Goal: Task Accomplishment & Management: Complete application form

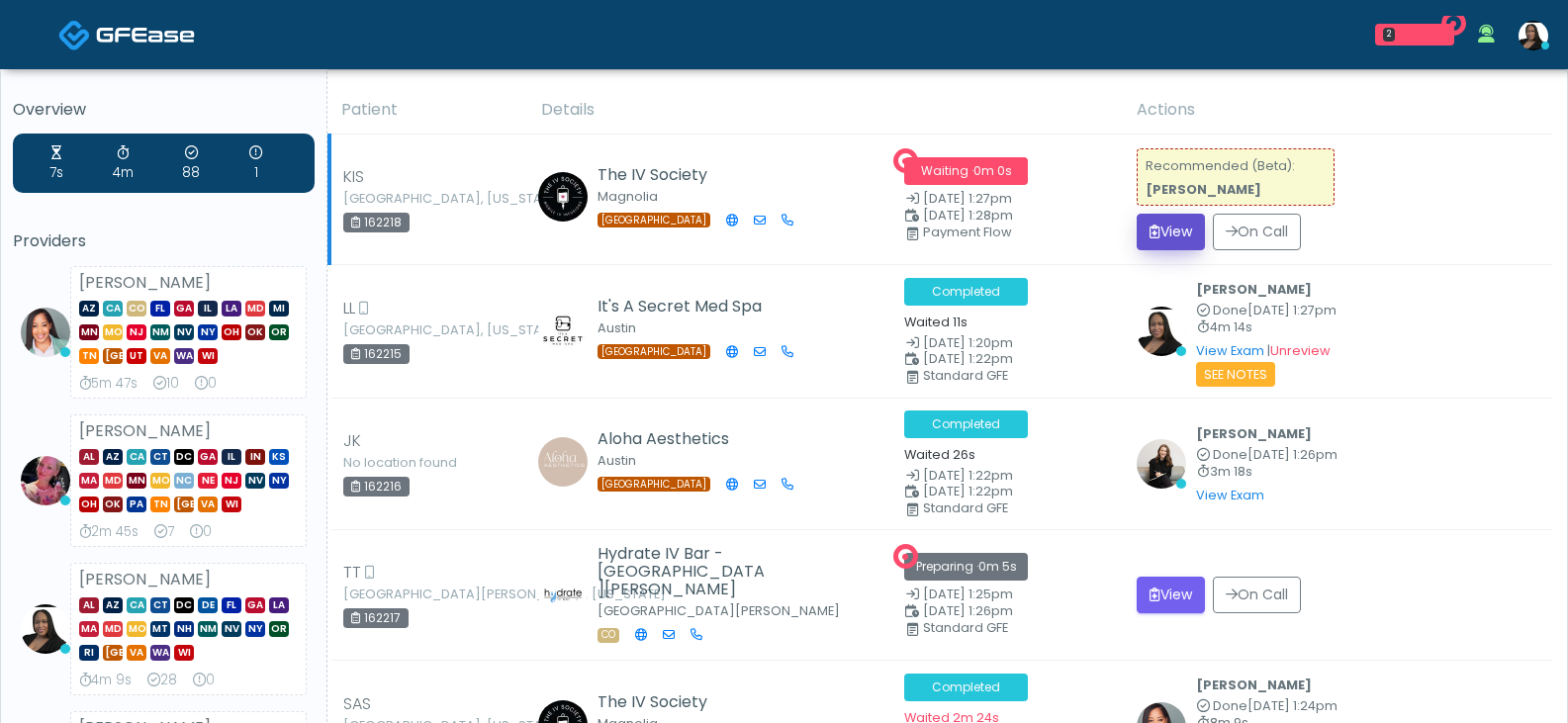
click at [1165, 223] on button "View" at bounding box center [1170, 231] width 68 height 37
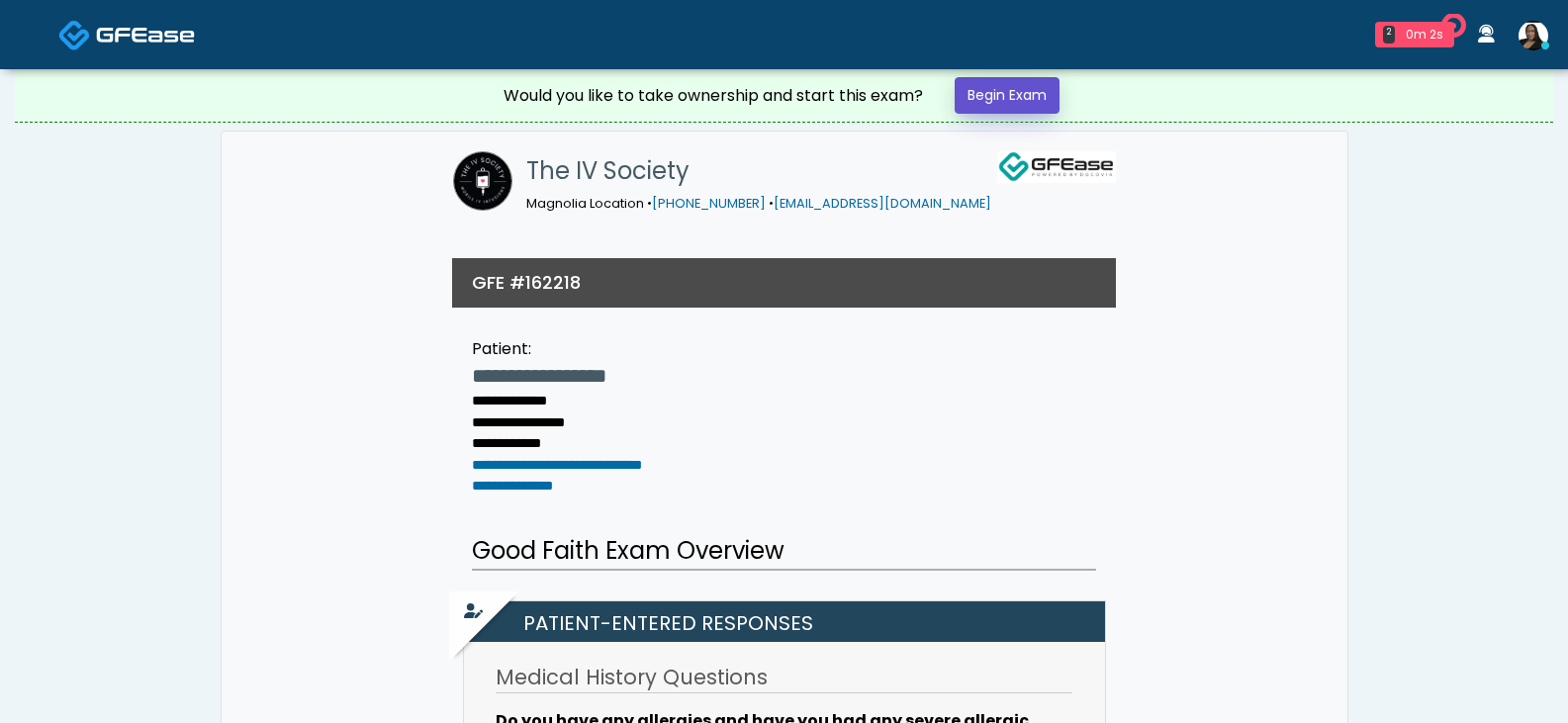
click at [1023, 81] on link "Begin Exam" at bounding box center [1007, 95] width 105 height 37
click at [1022, 89] on link "Begin Exam" at bounding box center [1007, 95] width 105 height 37
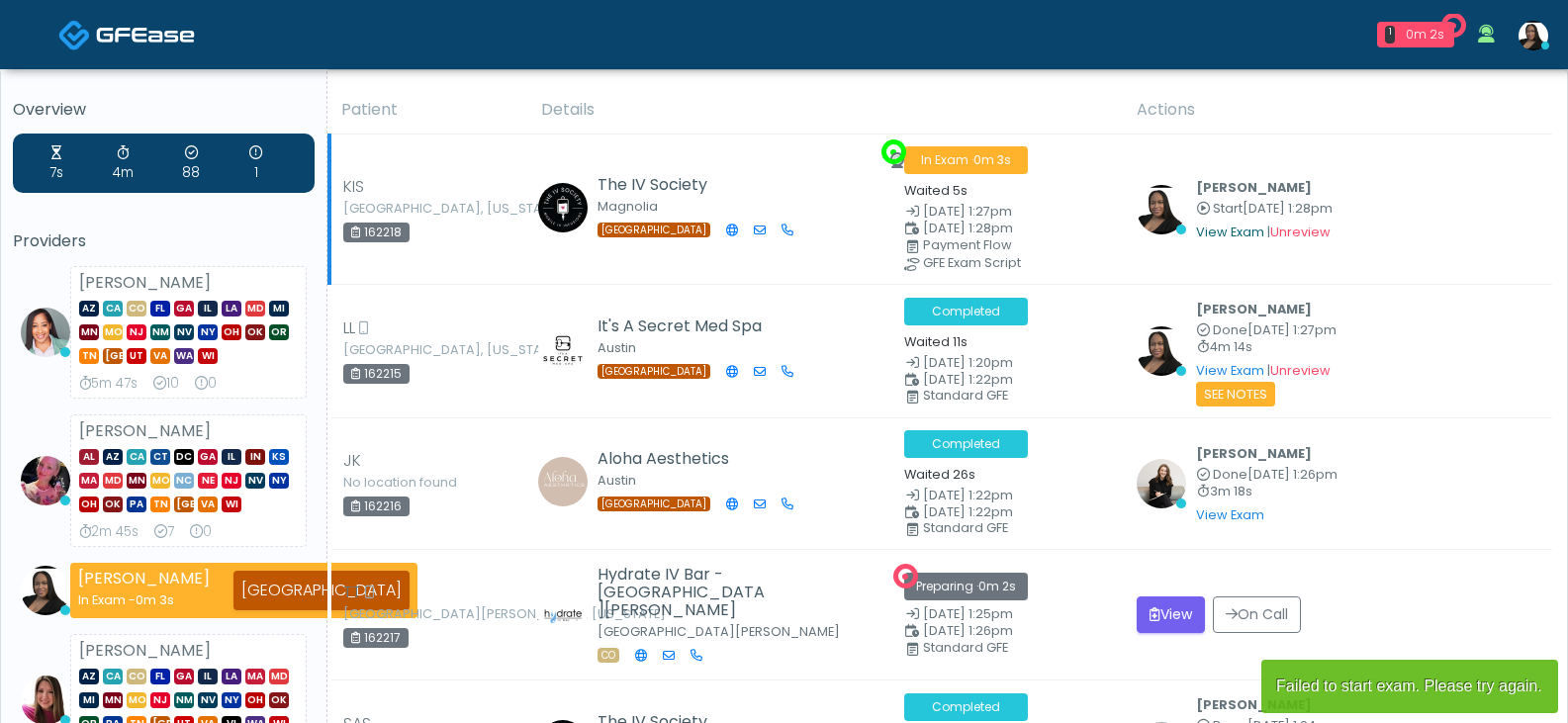
click at [1232, 226] on link "View Exam" at bounding box center [1230, 231] width 68 height 17
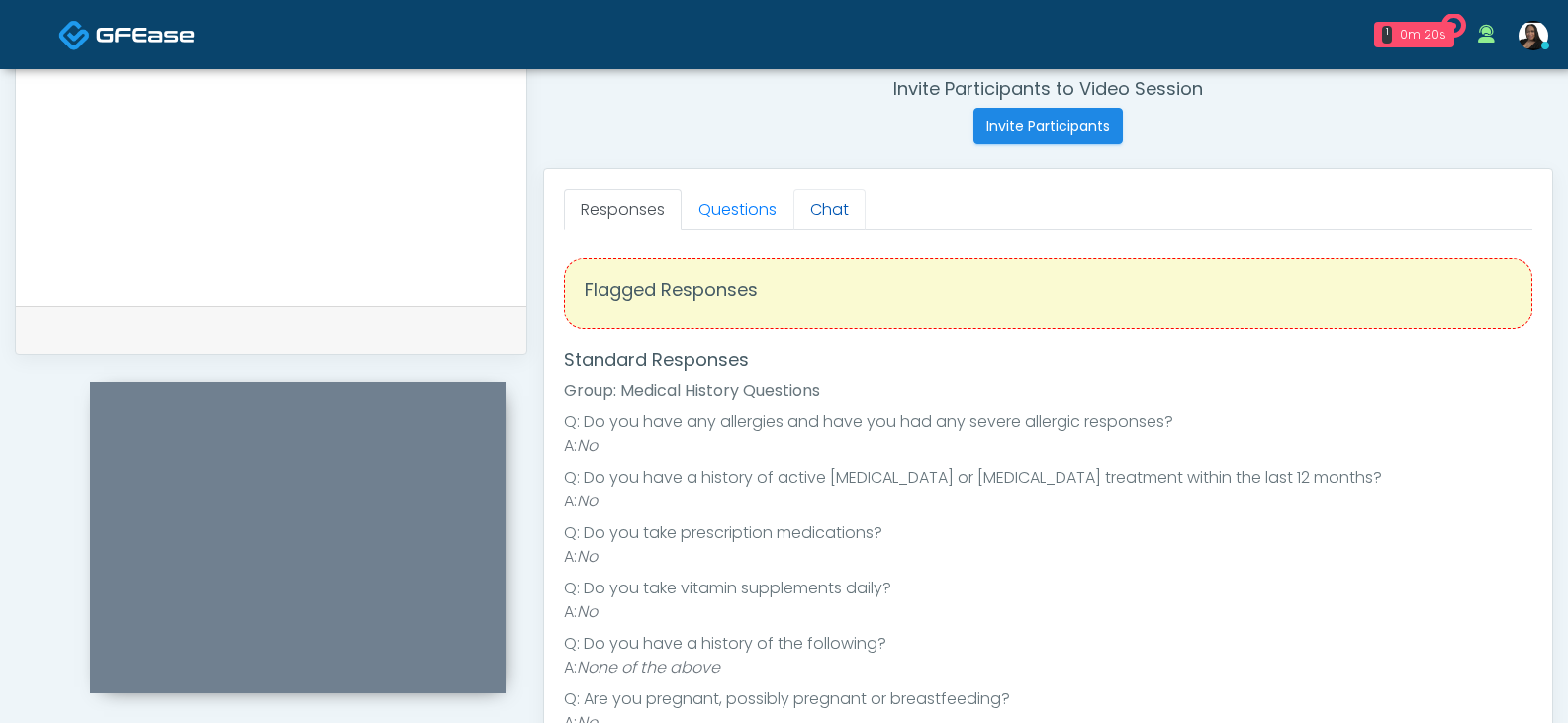
scroll to position [657, 0]
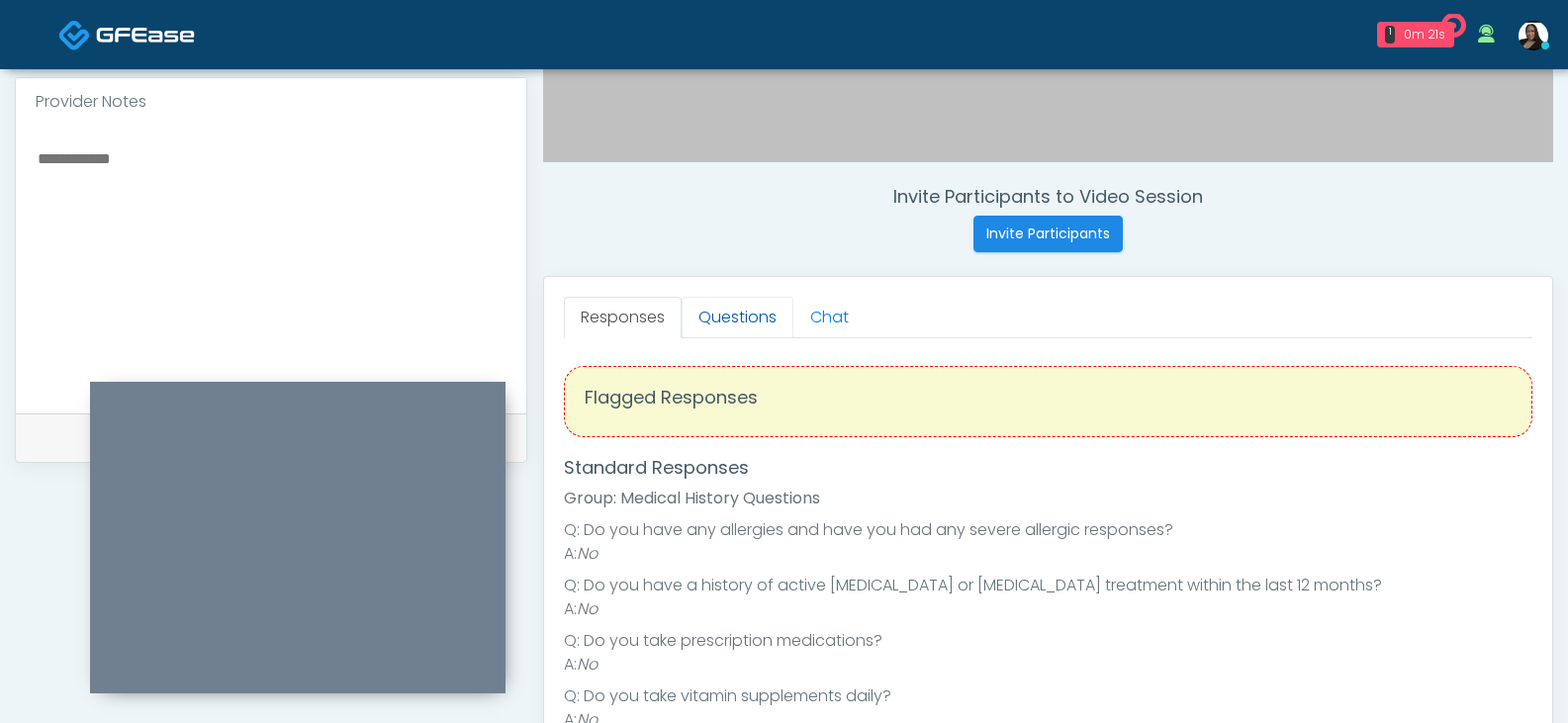
click at [738, 317] on link "Questions" at bounding box center [737, 317] width 112 height 42
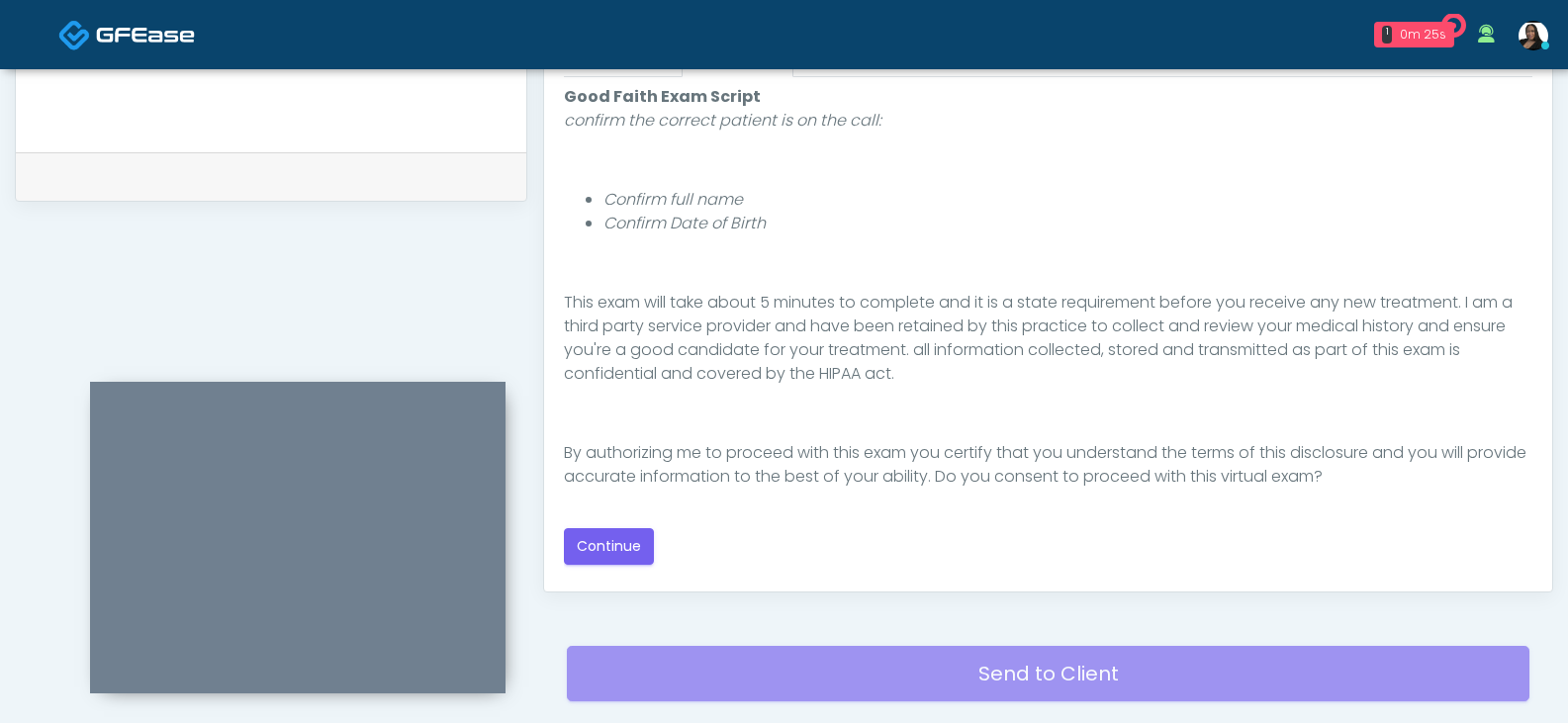
scroll to position [953, 0]
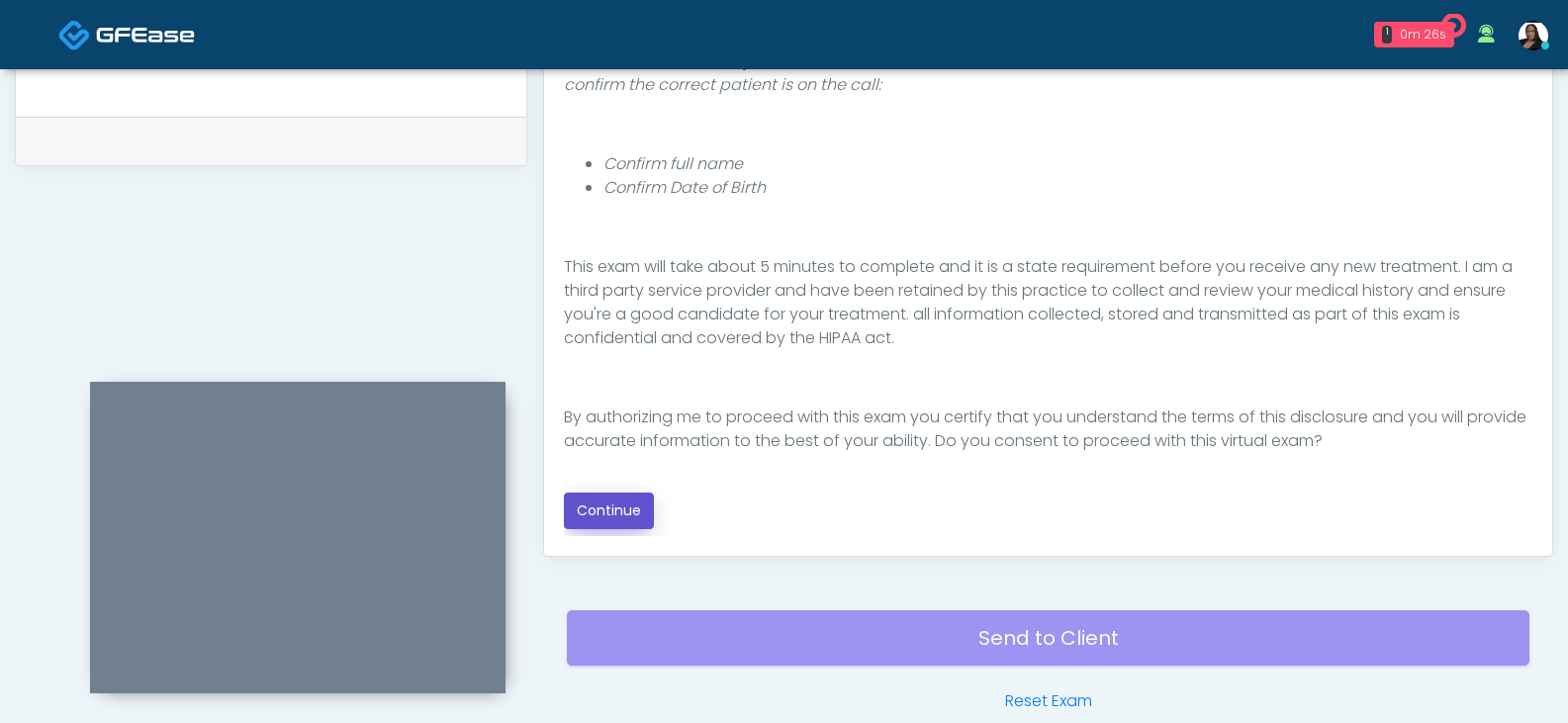
click at [597, 505] on button "Continue" at bounding box center [608, 510] width 90 height 37
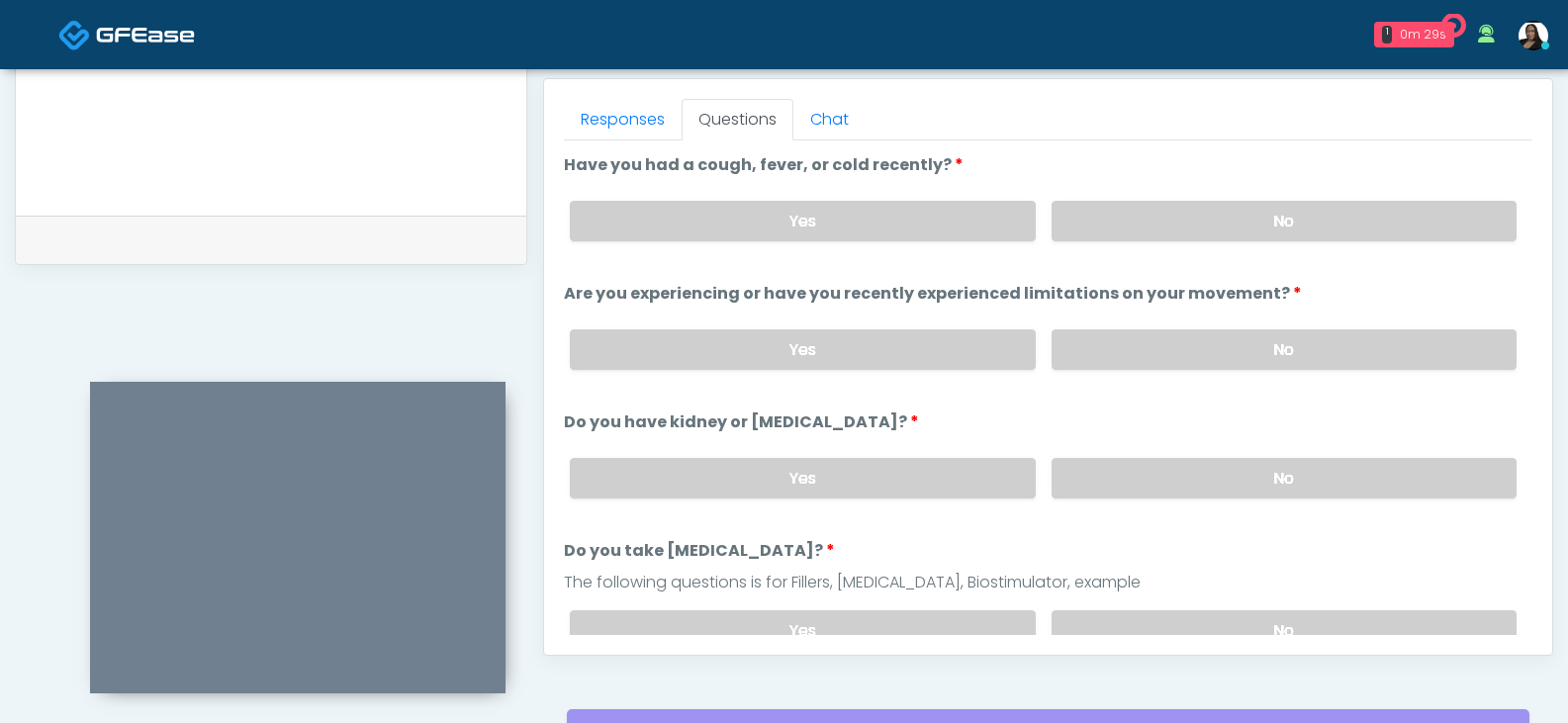
scroll to position [756, 0]
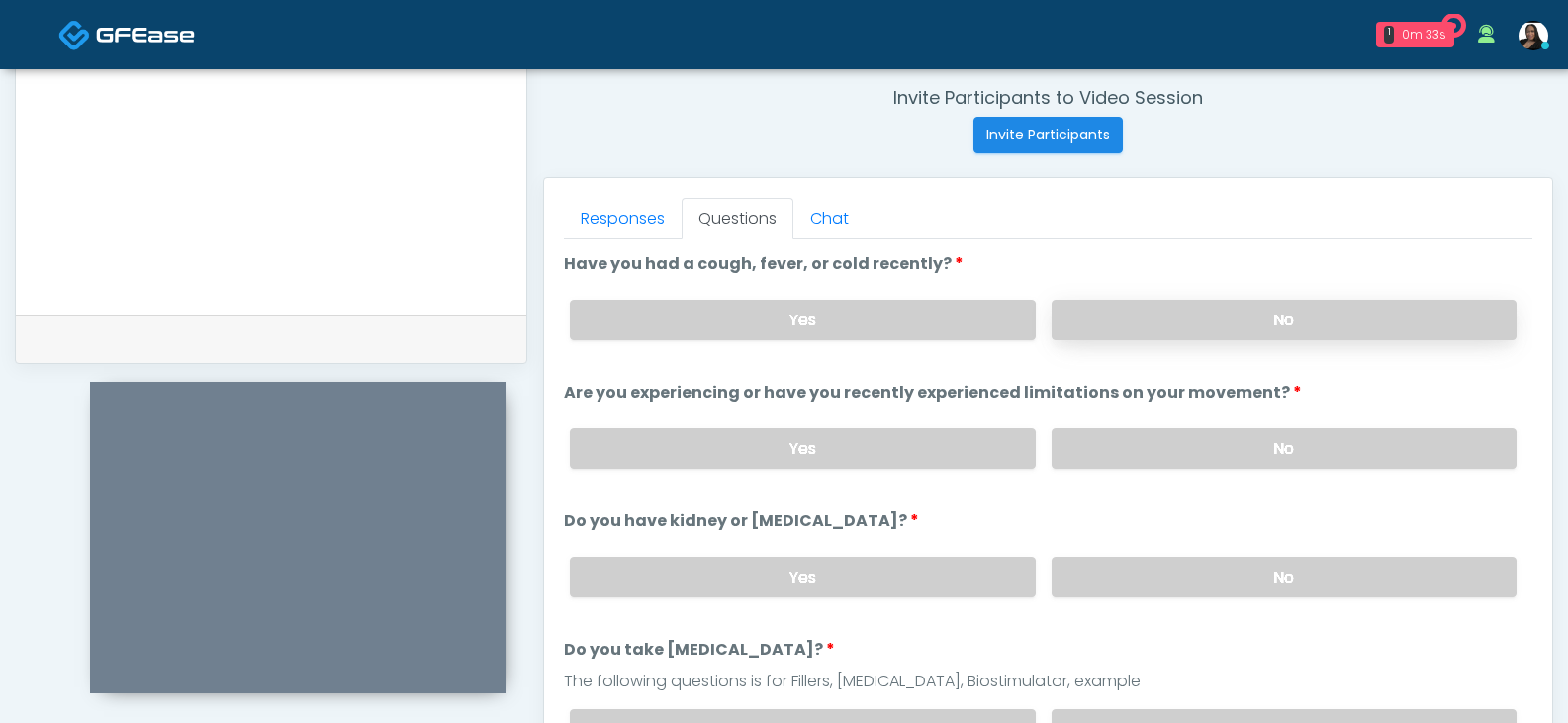
click at [1183, 325] on label "No" at bounding box center [1284, 319] width 465 height 41
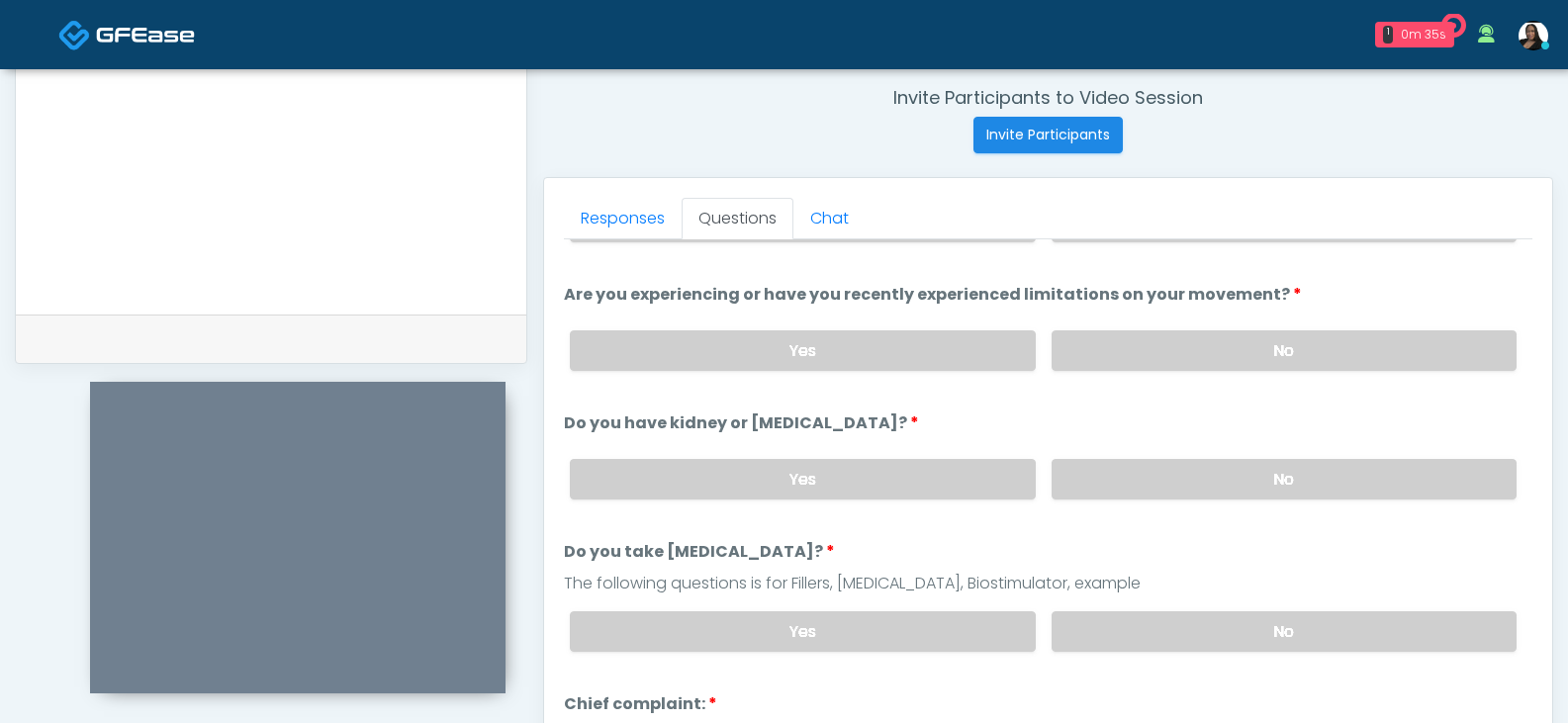
scroll to position [99, 0]
click at [1227, 357] on label "No" at bounding box center [1284, 349] width 465 height 41
click at [1204, 478] on label "No" at bounding box center [1284, 478] width 465 height 41
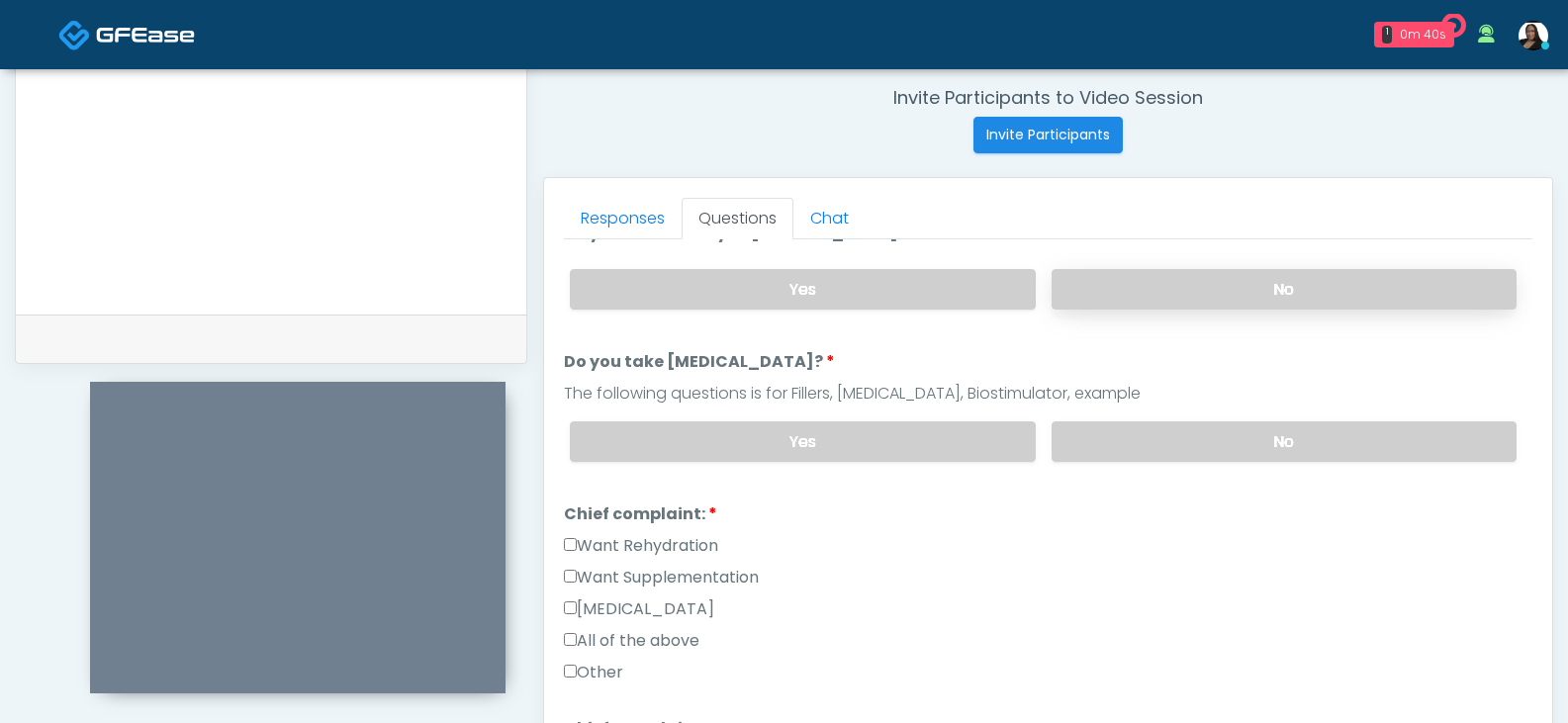
scroll to position [297, 0]
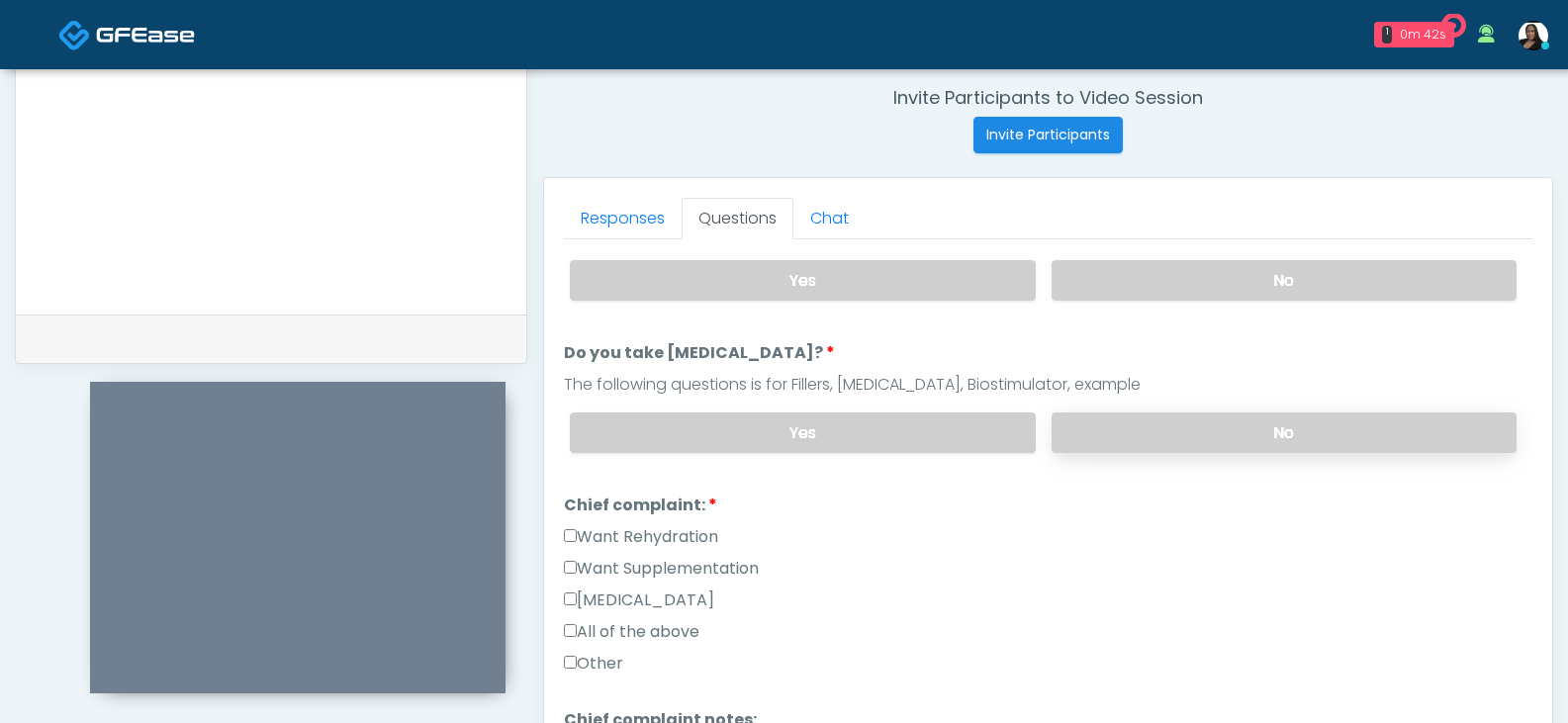
click at [1189, 426] on label "No" at bounding box center [1284, 432] width 465 height 41
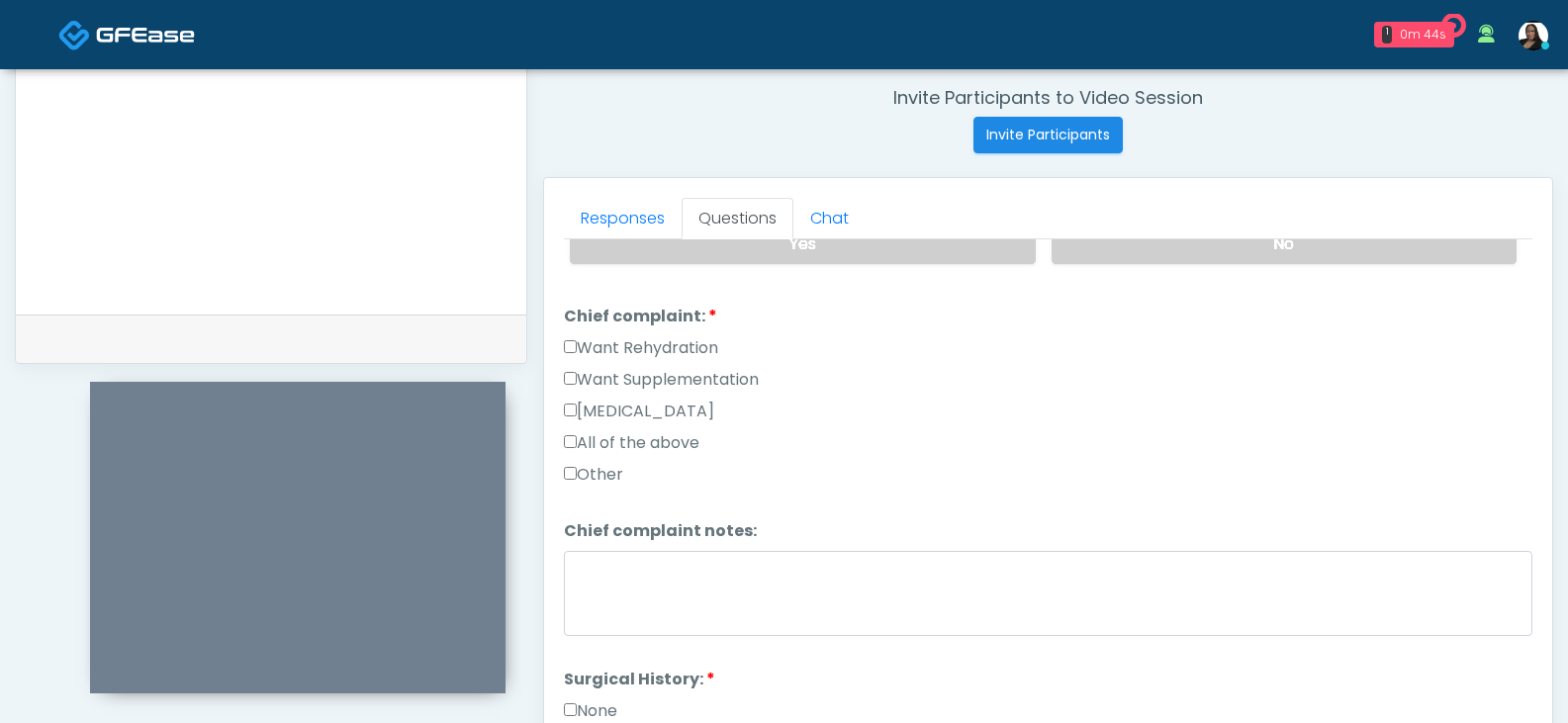
scroll to position [494, 0]
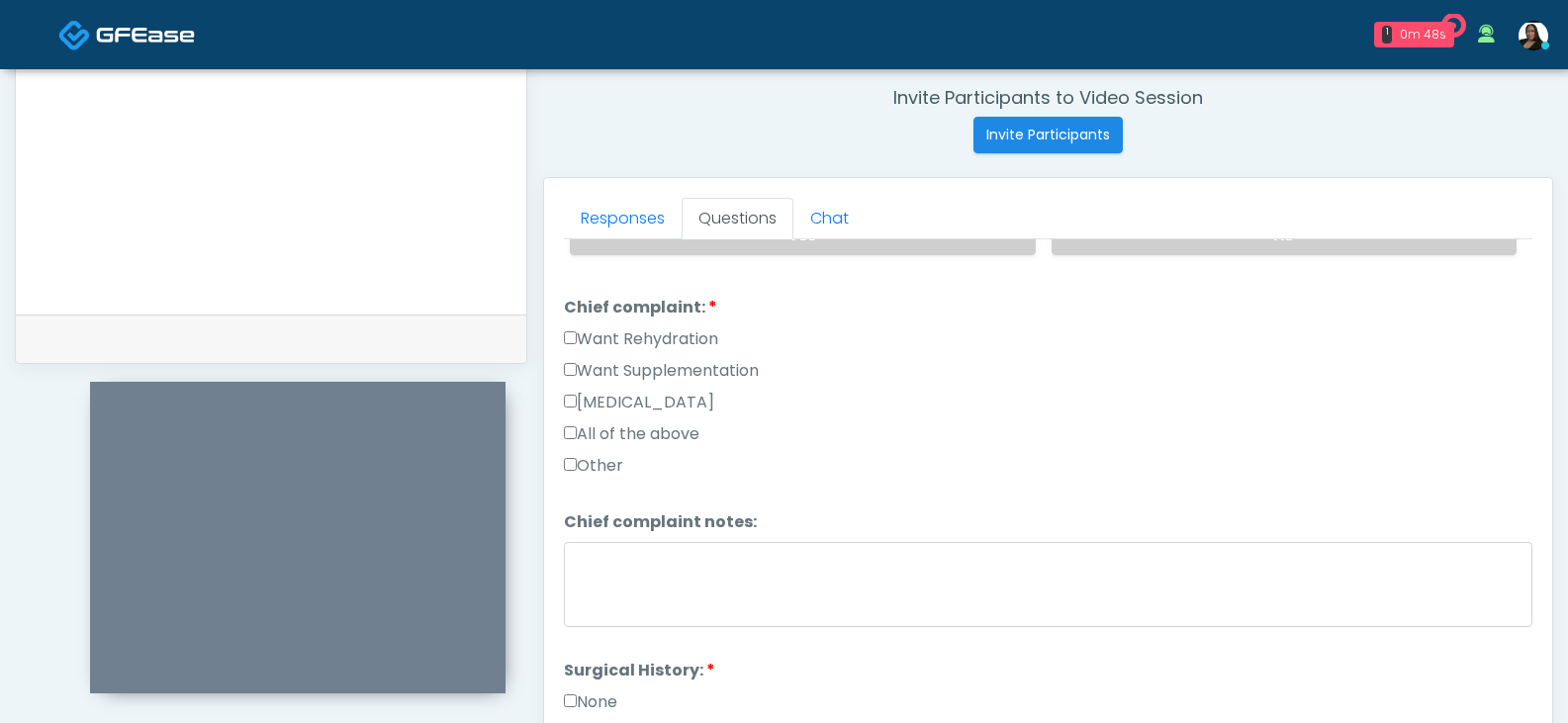
click at [565, 331] on label "Want Rehydration" at bounding box center [641, 339] width 155 height 24
drag, startPoint x: 557, startPoint y: 382, endPoint x: 580, endPoint y: 356, distance: 34.7
click at [558, 382] on div "Responses Questions Chat Good Faith Exam Script Good Faith Exam Script INTRODUC…" at bounding box center [1048, 465] width 1008 height 575
click at [580, 356] on div "Want Rehydration" at bounding box center [1048, 343] width 969 height 32
click at [580, 364] on label "Want Supplementation" at bounding box center [661, 371] width 195 height 24
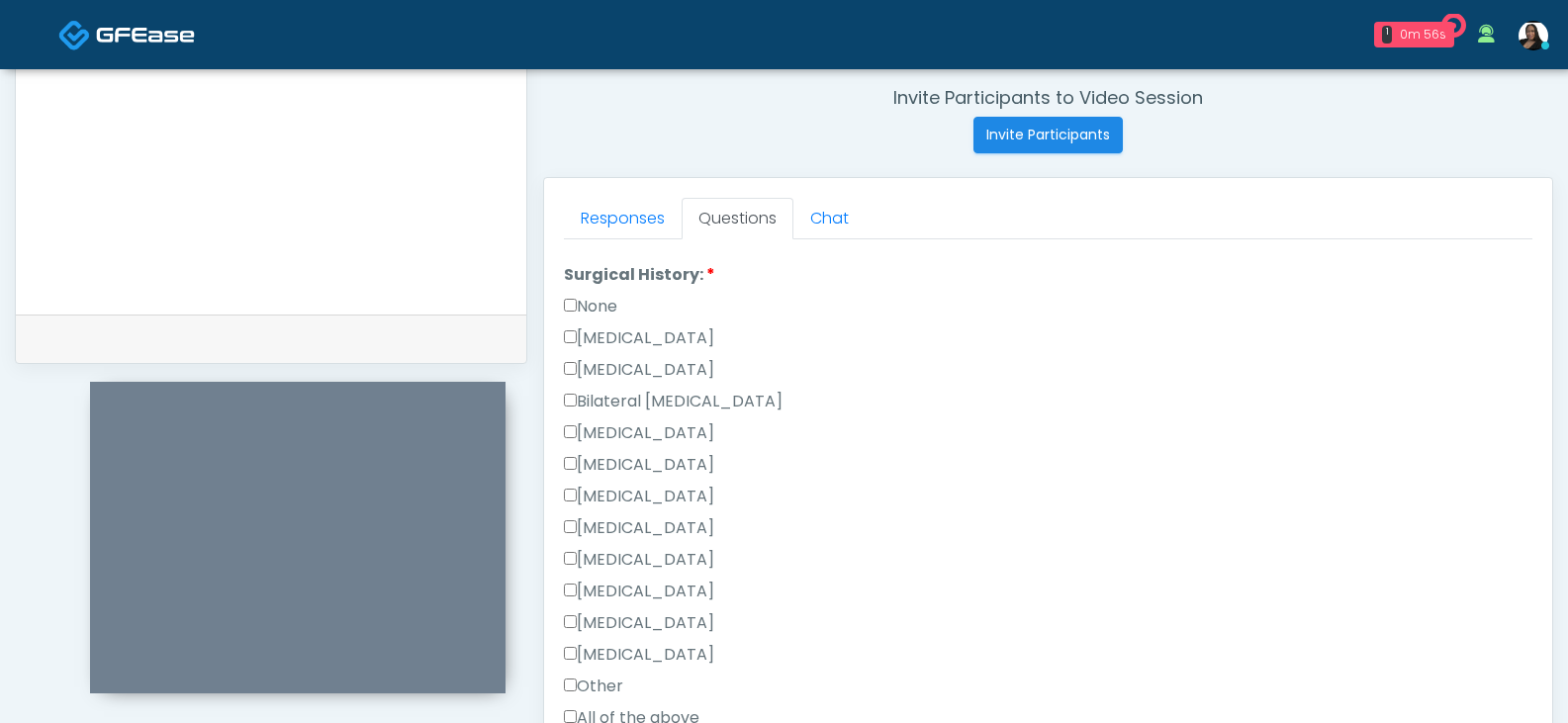
scroll to position [989, 0]
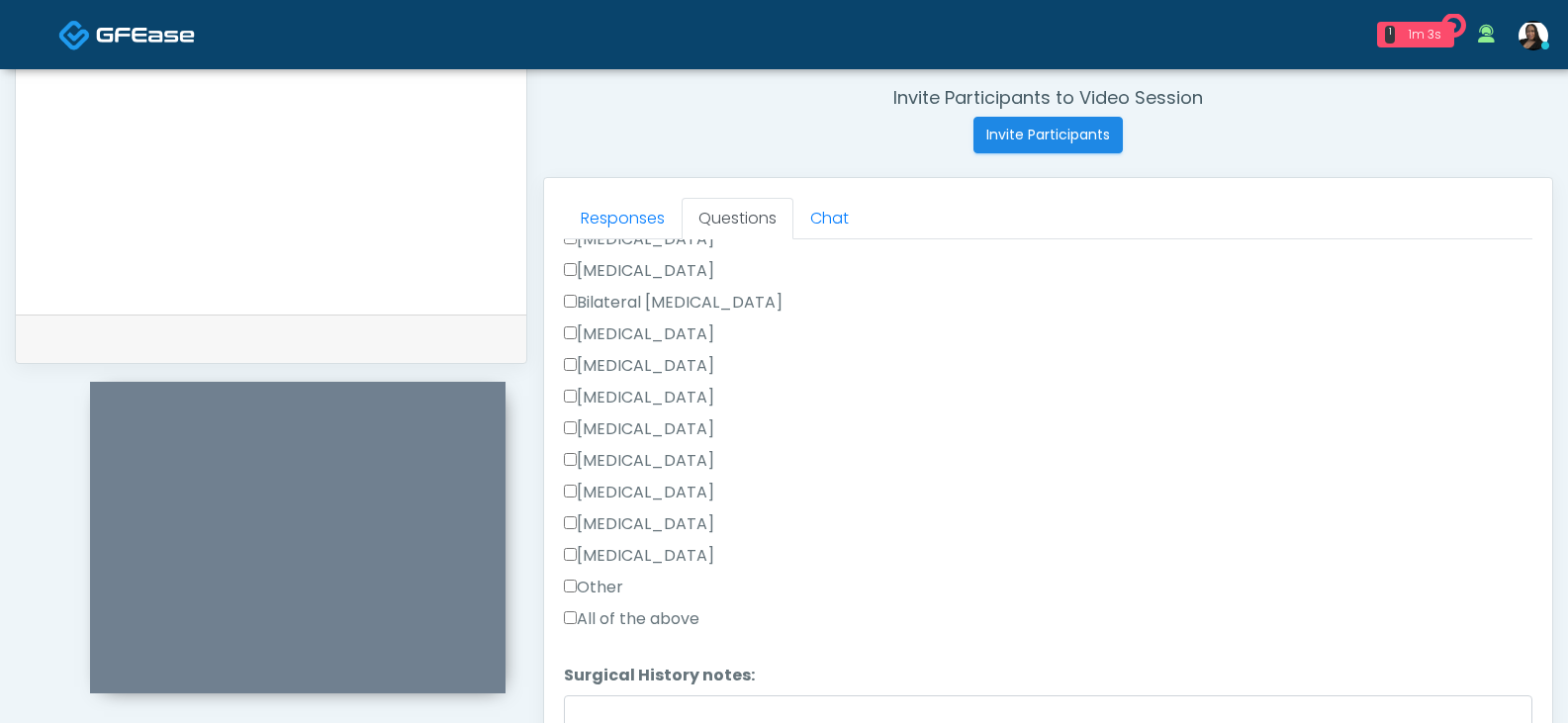
click at [711, 300] on label "Bilateral Tubal Ligation" at bounding box center [673, 302] width 218 height 24
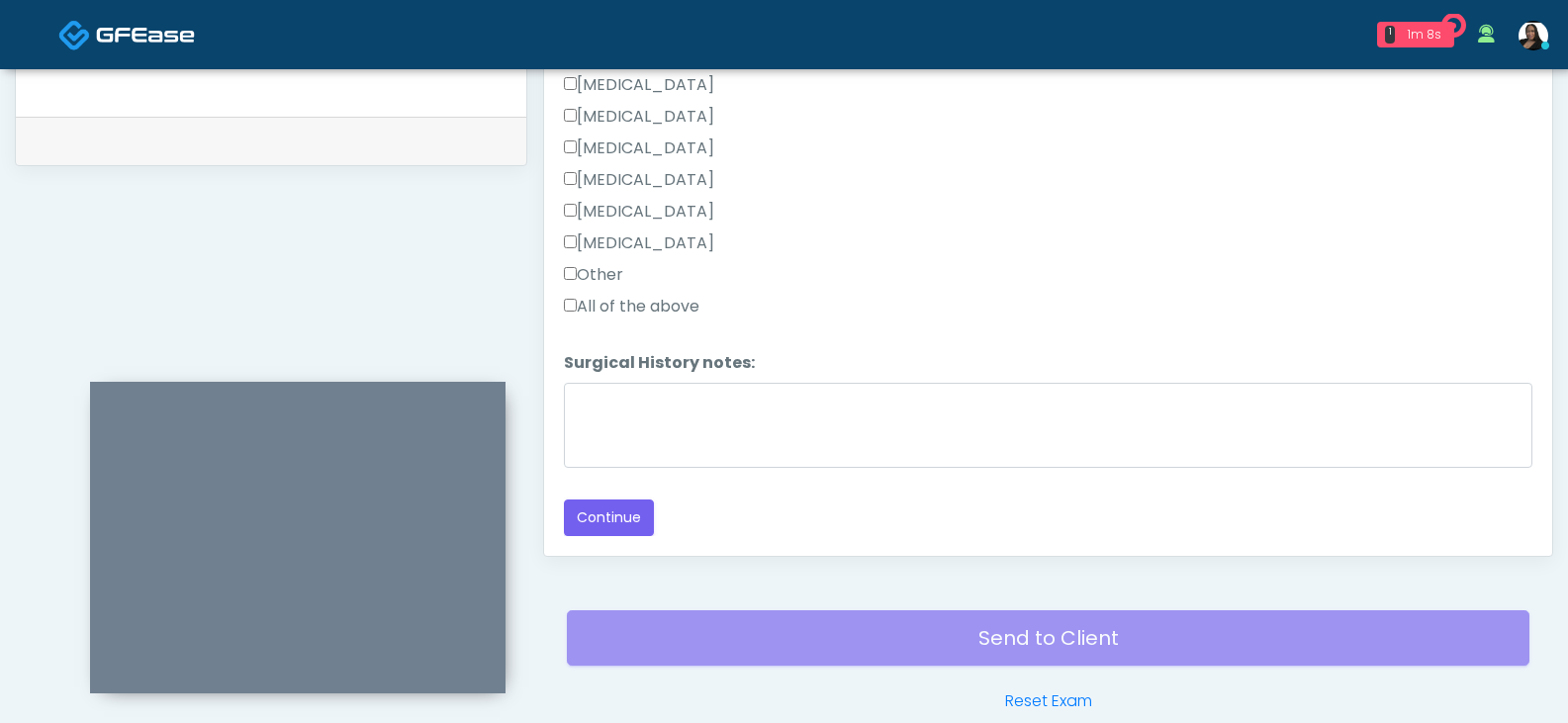
scroll to position [1005, 0]
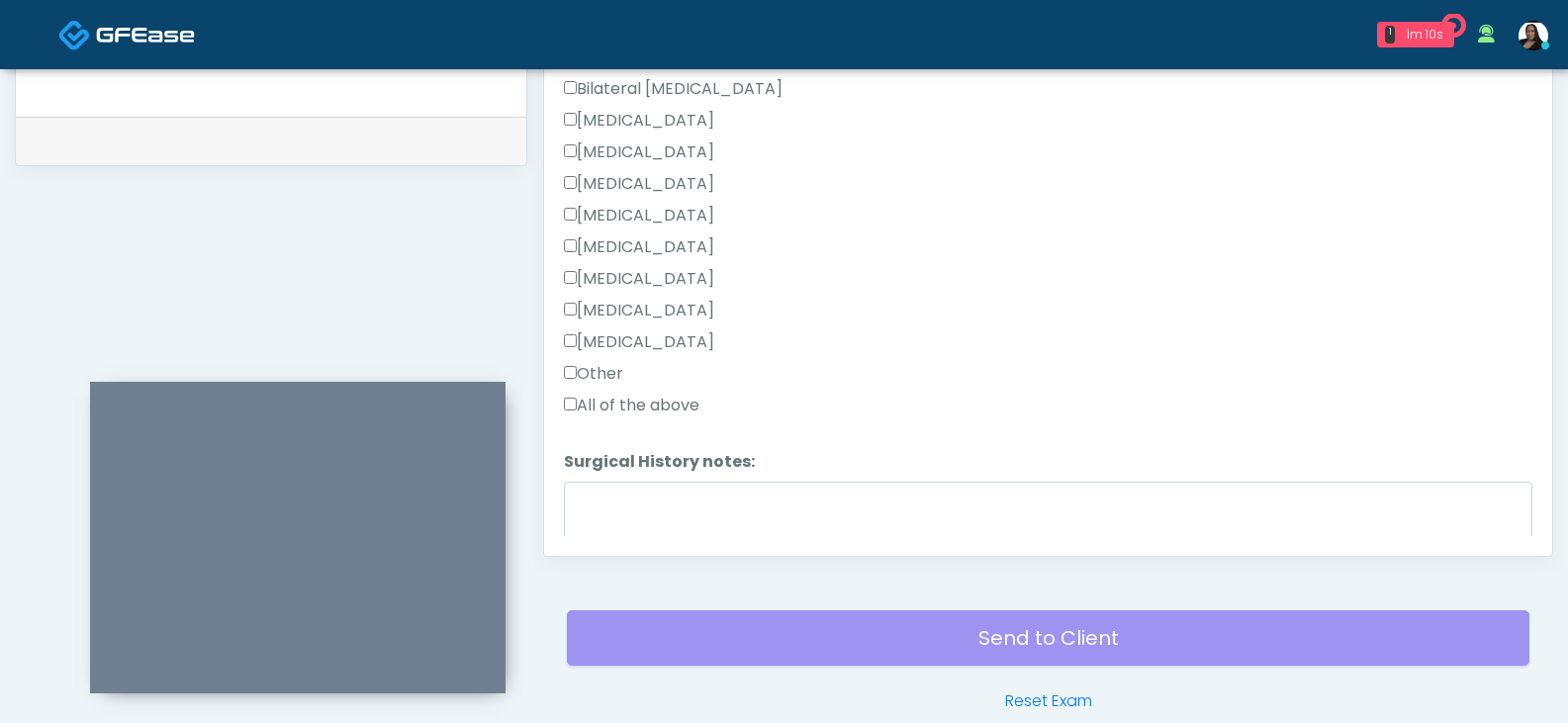
click at [588, 375] on label "Other" at bounding box center [593, 374] width 60 height 24
click at [606, 490] on textarea "Surgical History notes:" at bounding box center [1048, 525] width 969 height 85
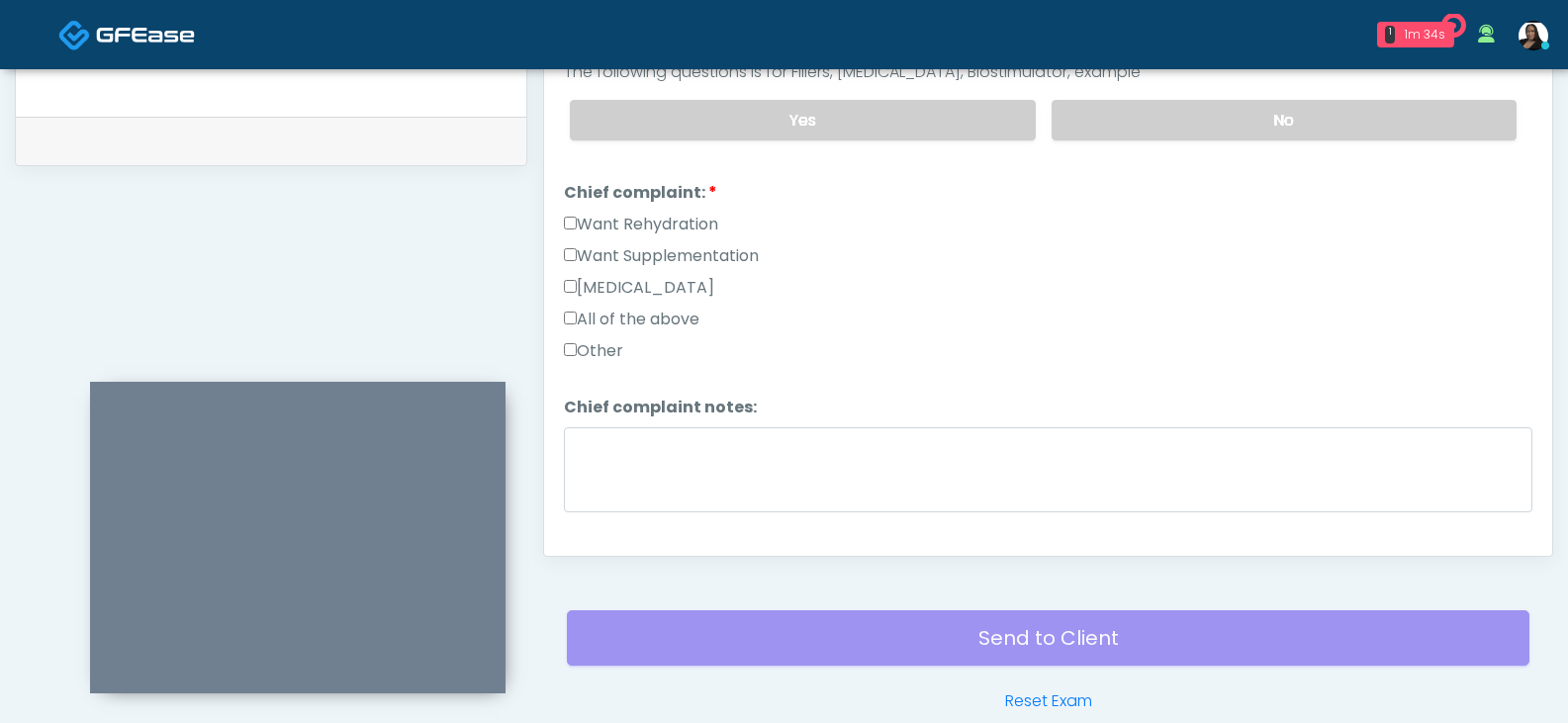
scroll to position [1104, 0]
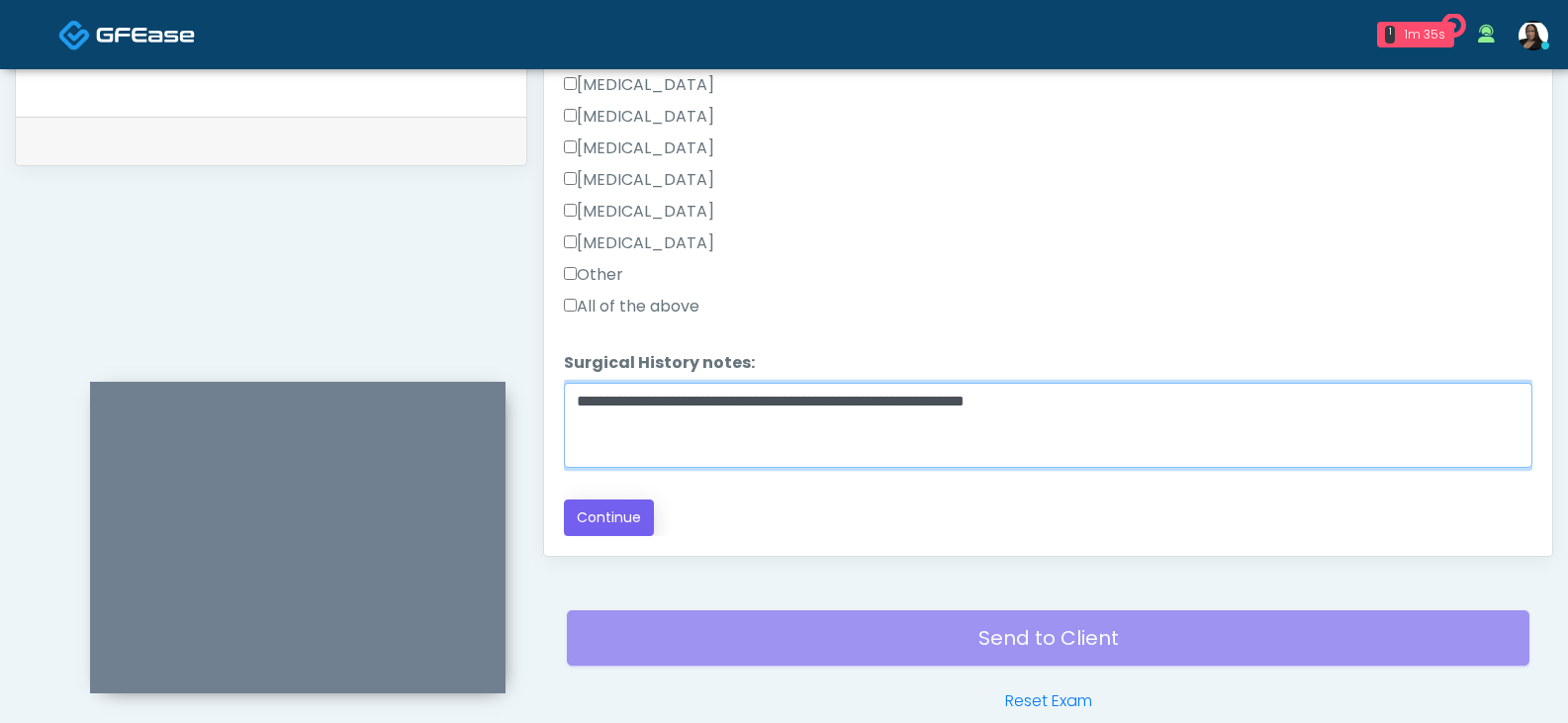
type textarea "**********"
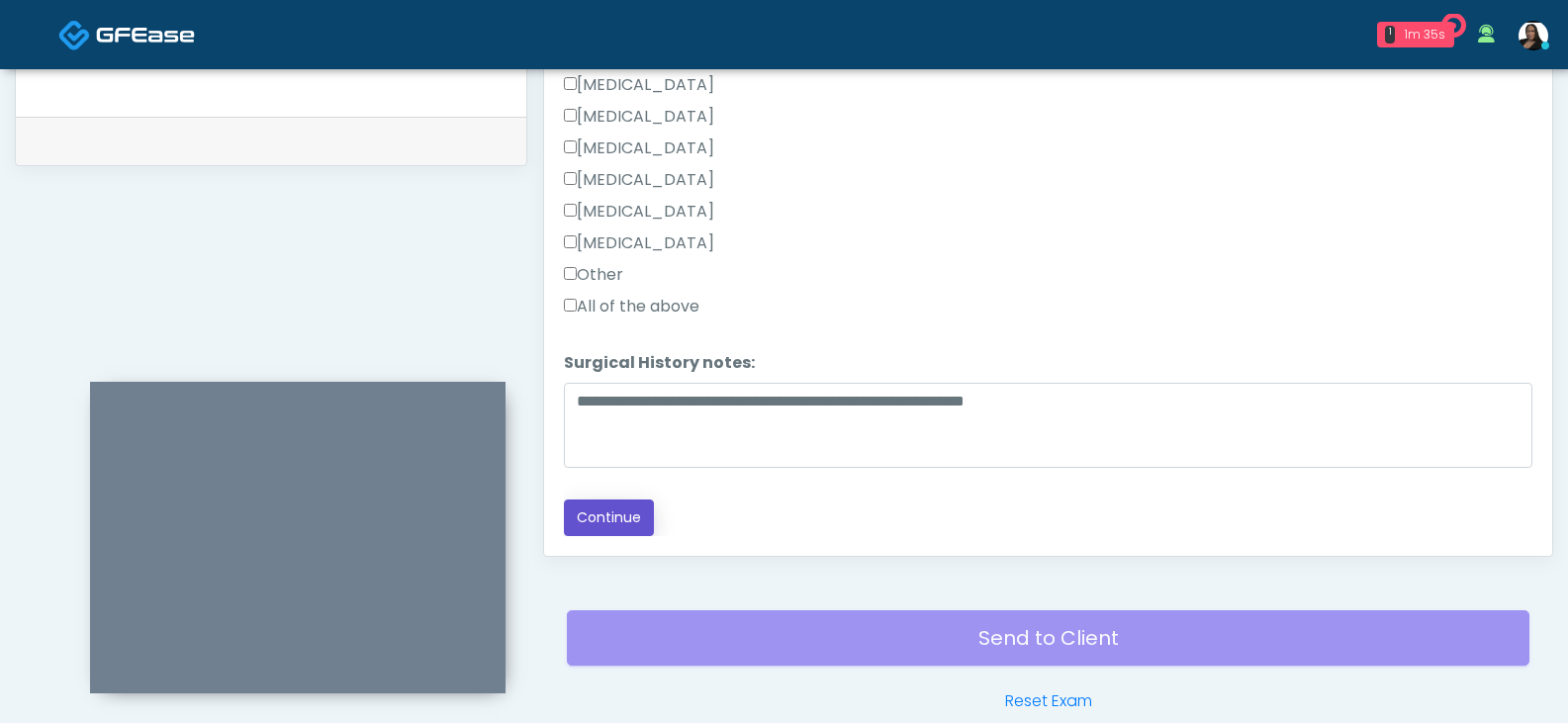
click at [600, 519] on button "Continue" at bounding box center [608, 517] width 90 height 37
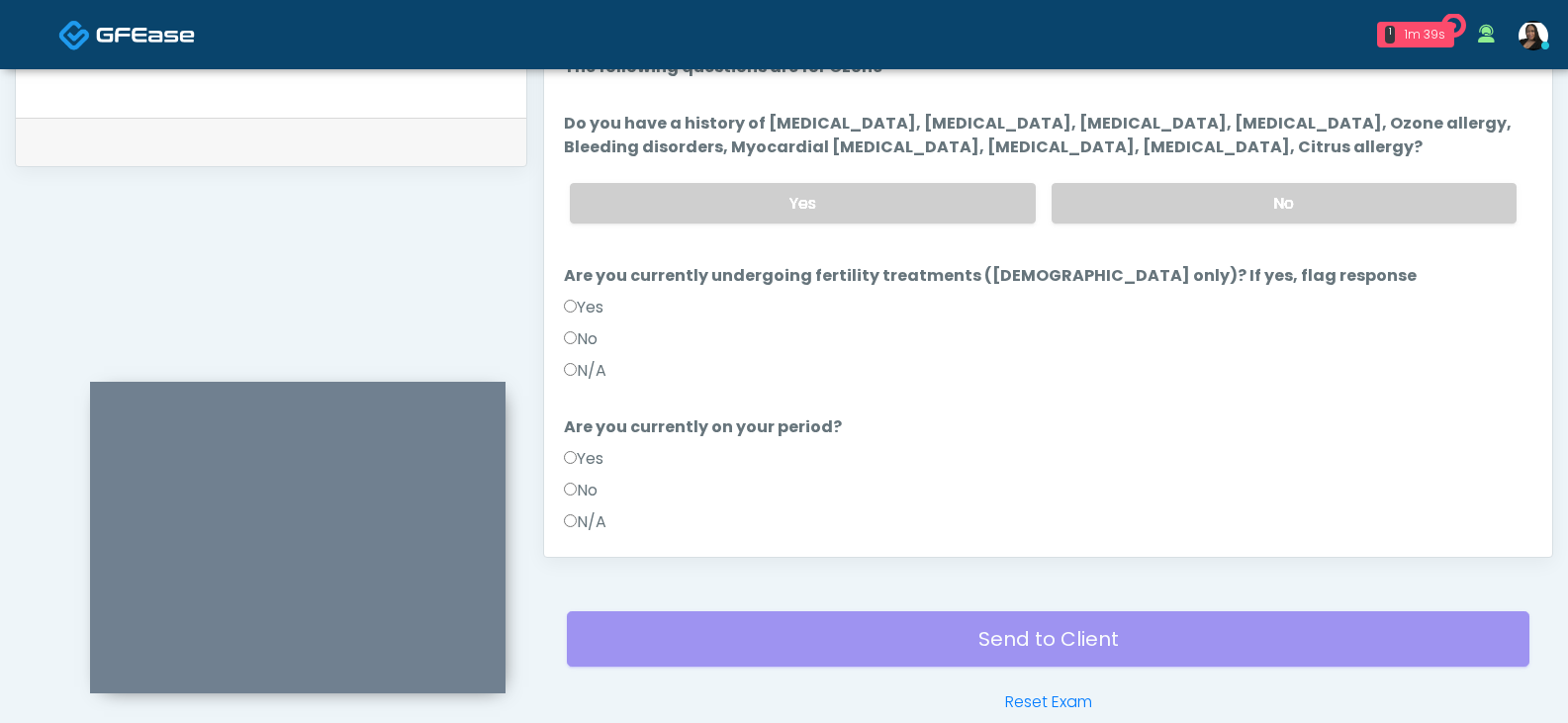
scroll to position [854, 0]
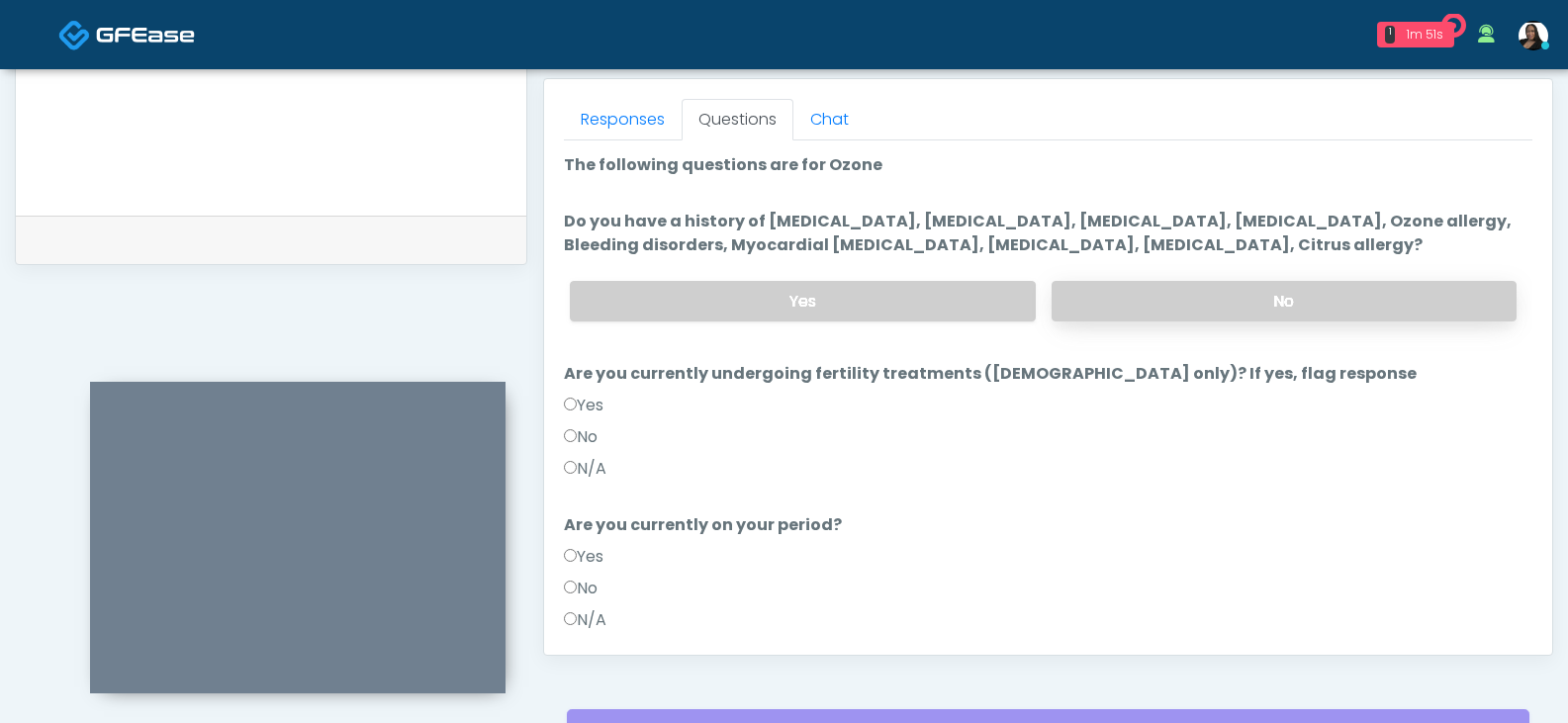
click at [1219, 294] on label "No" at bounding box center [1284, 301] width 465 height 41
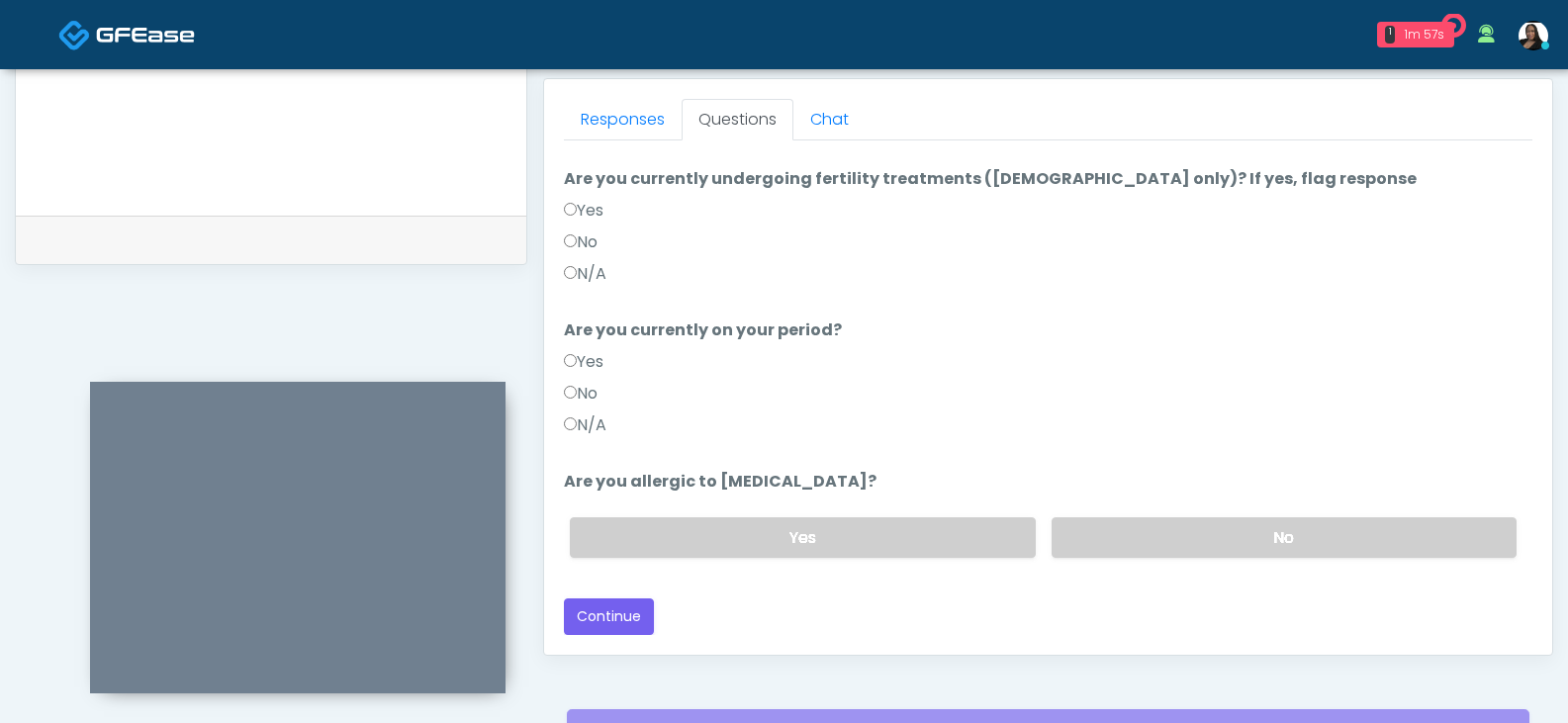
click at [585, 395] on label "No" at bounding box center [581, 394] width 34 height 24
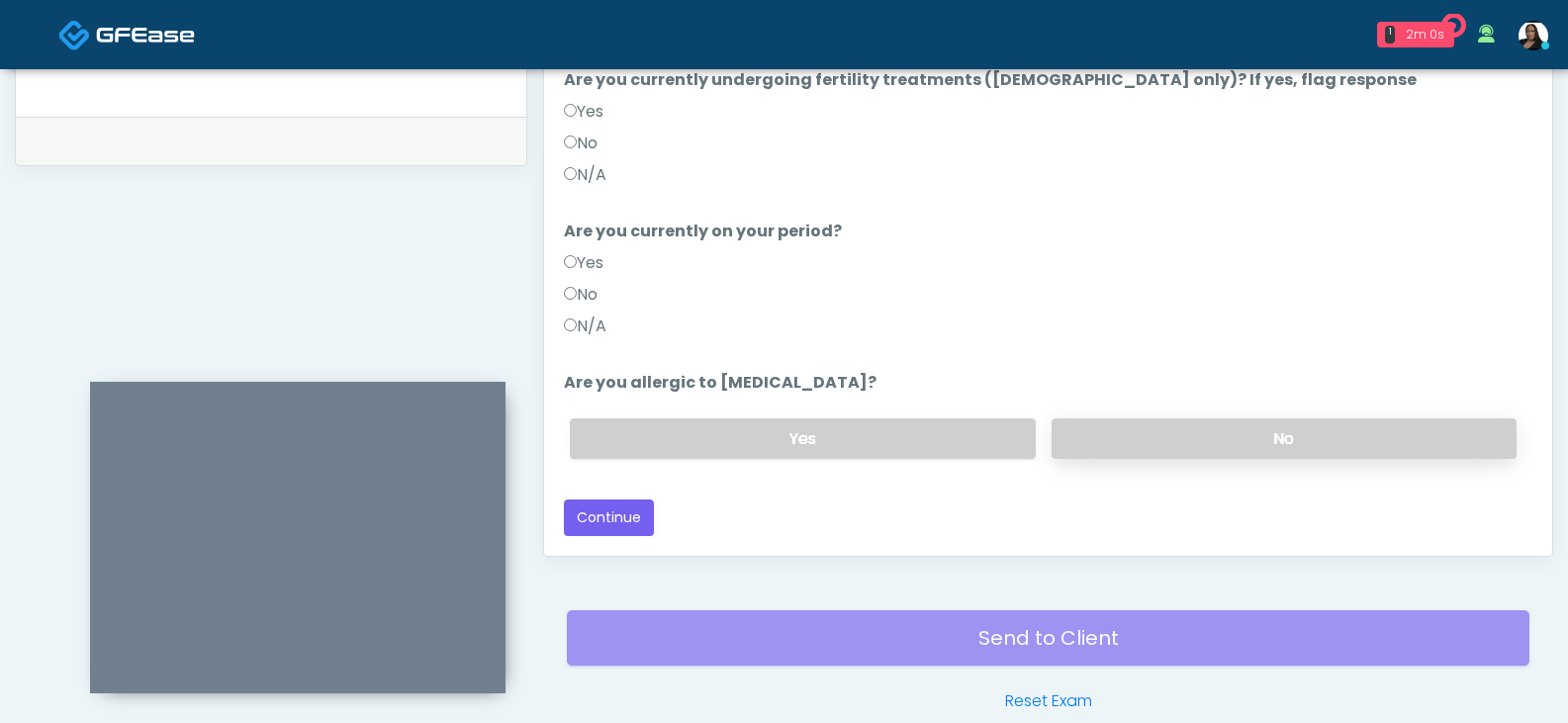
click at [1090, 442] on label "No" at bounding box center [1284, 438] width 465 height 41
click at [638, 510] on button "Continue" at bounding box center [608, 517] width 90 height 37
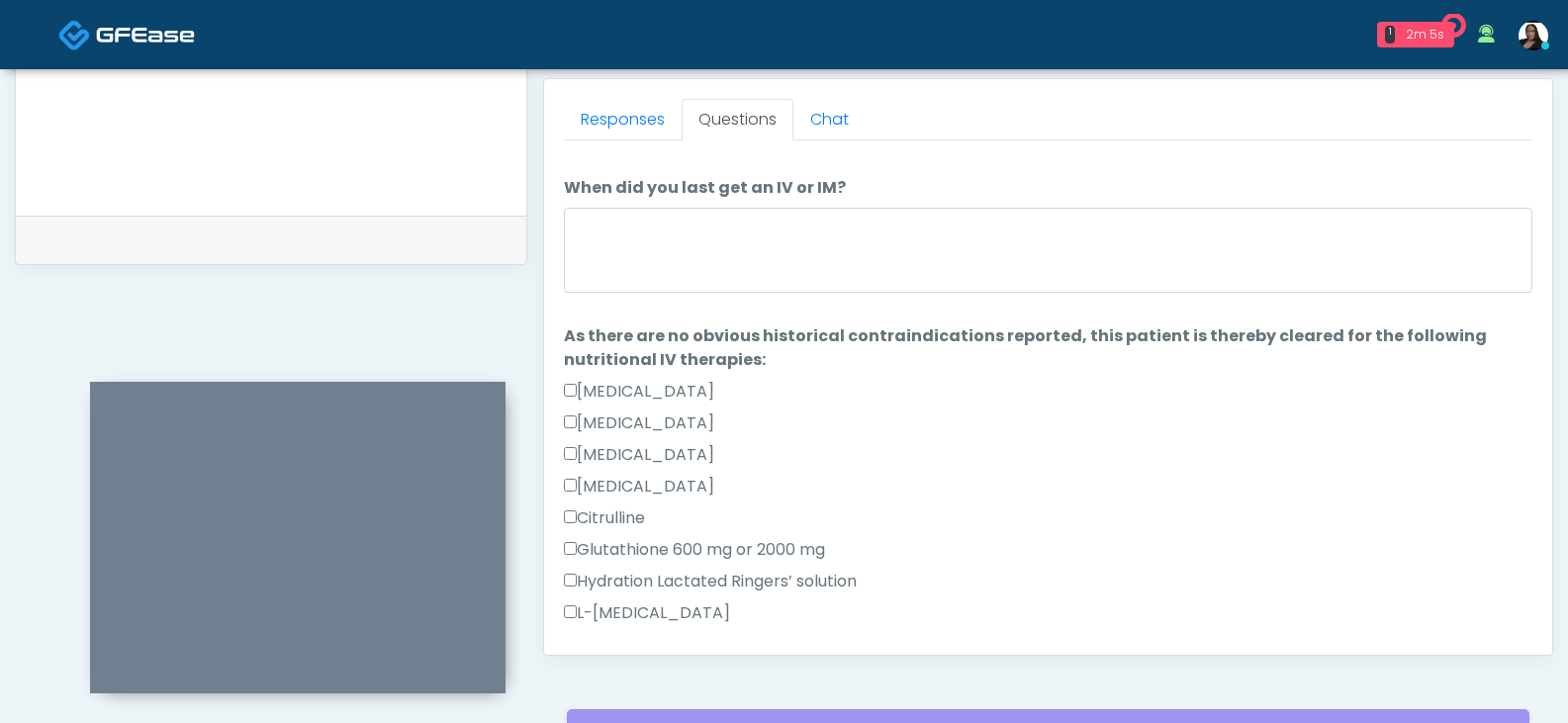
scroll to position [0, 0]
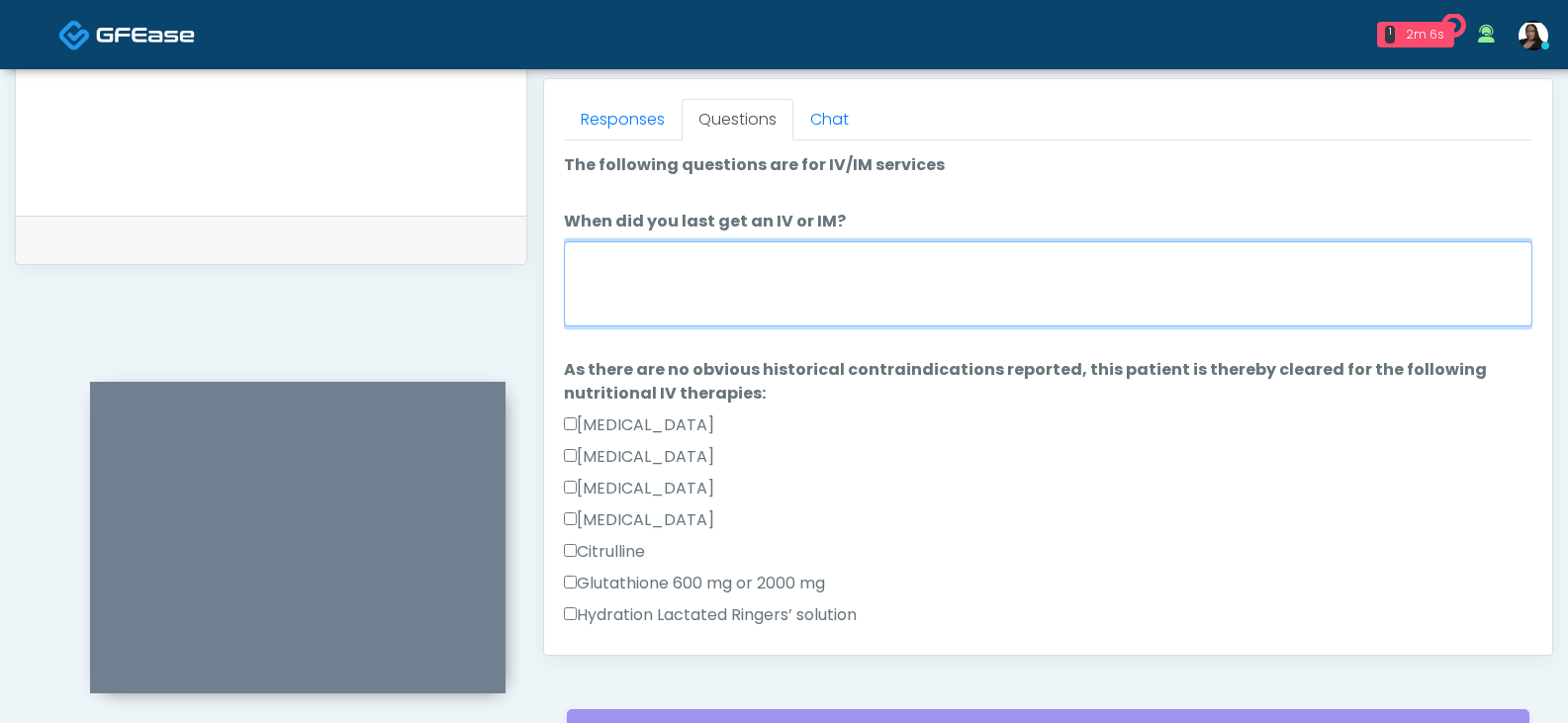
click at [741, 298] on textarea "When did you last get an IV or IM?" at bounding box center [1048, 284] width 969 height 85
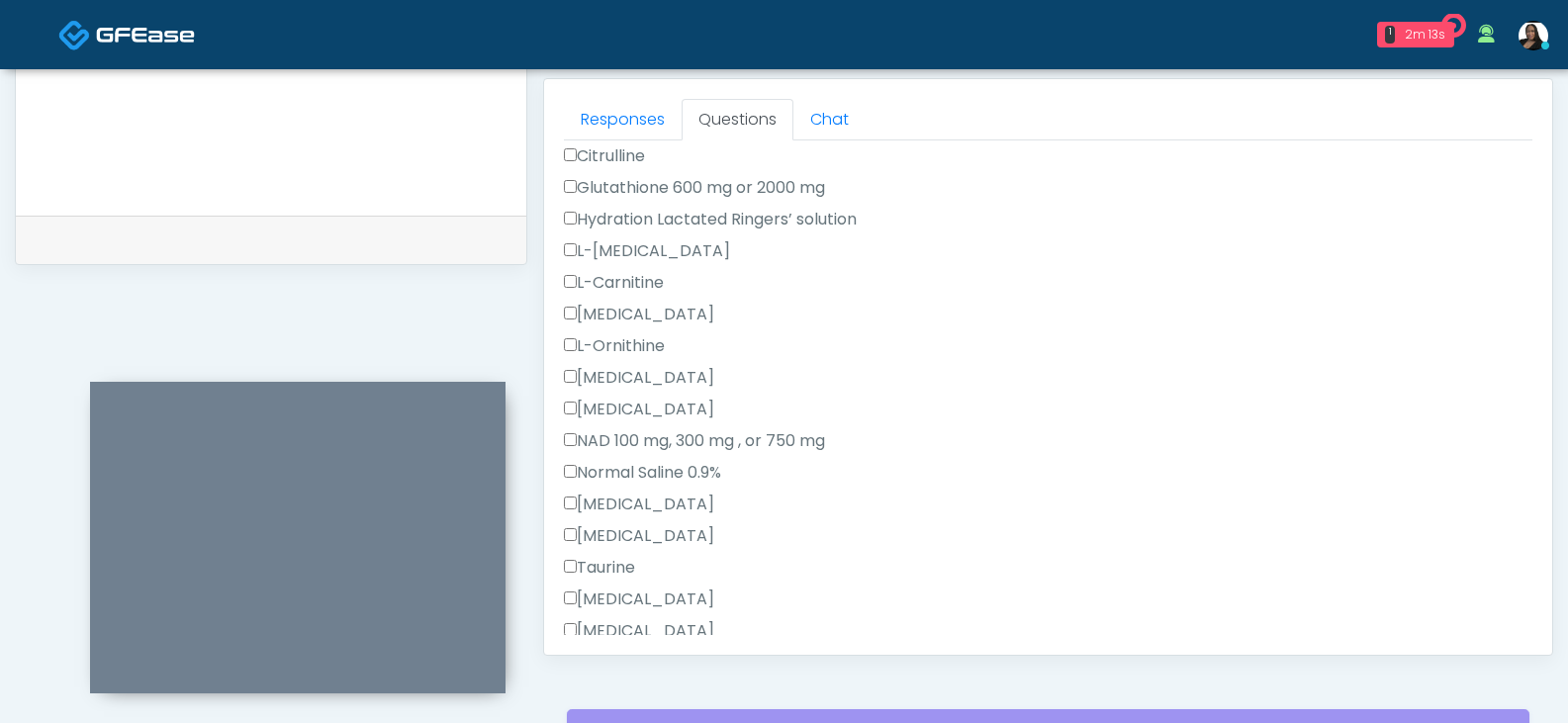
scroll to position [593, 0]
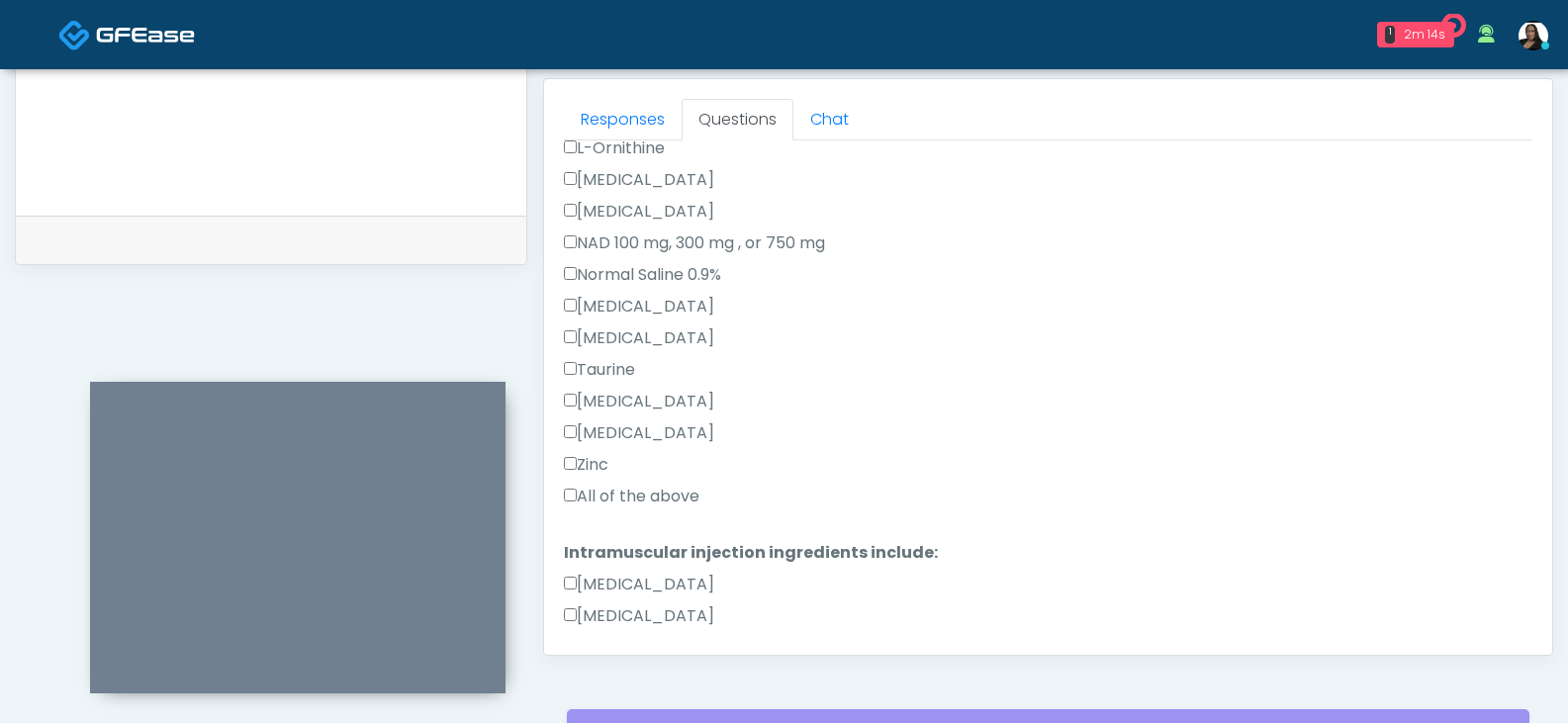
type textarea "**********"
click at [587, 503] on label "All of the above" at bounding box center [631, 496] width 136 height 24
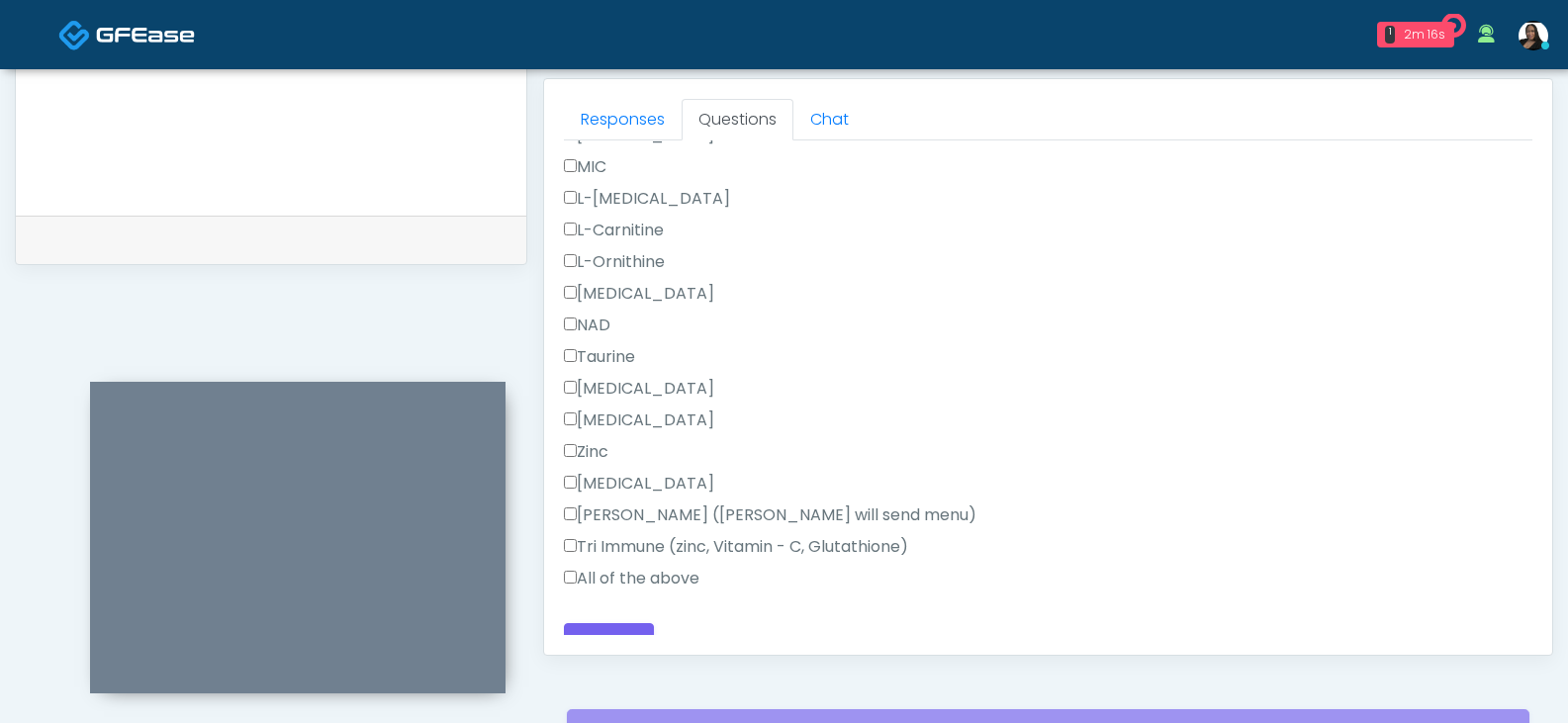
scroll to position [1257, 0]
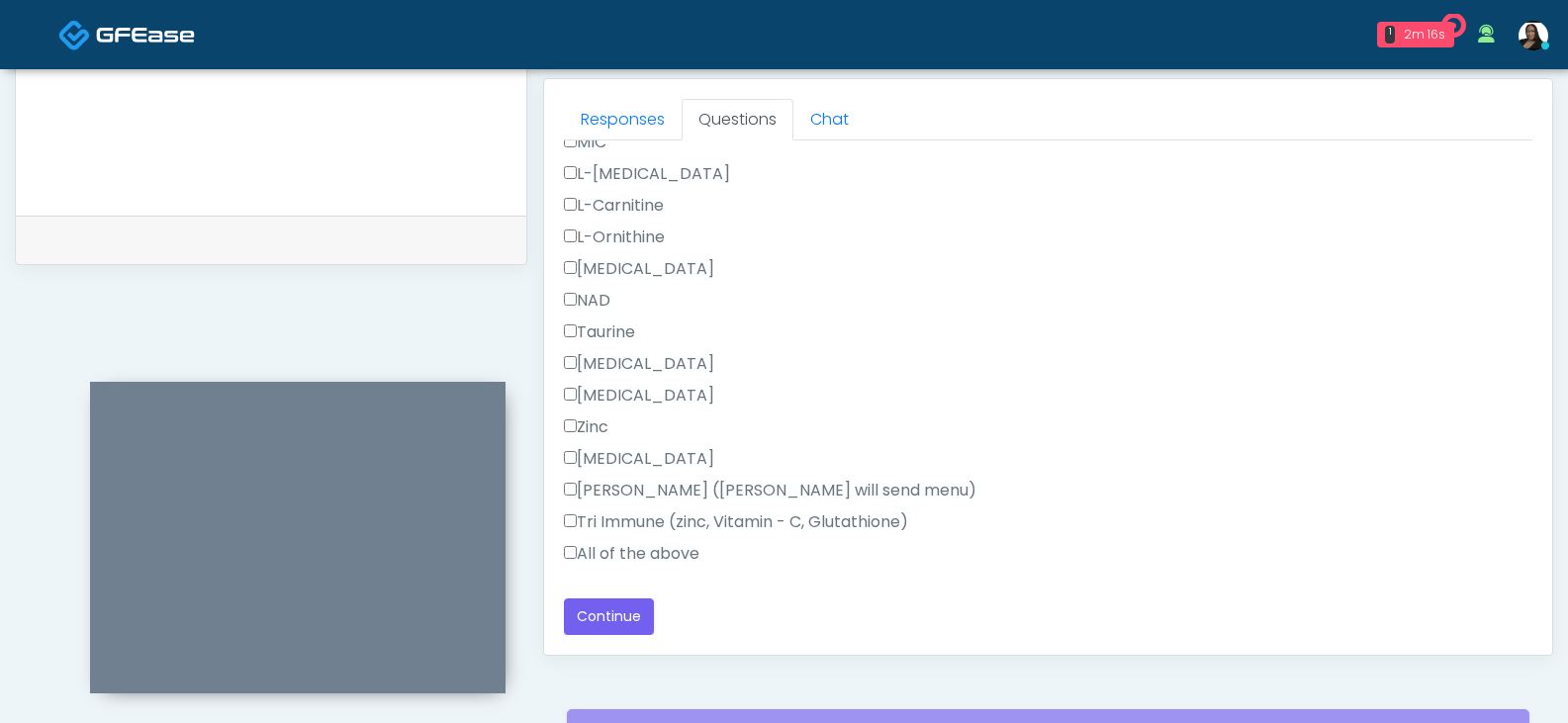
click at [583, 551] on label "All of the above" at bounding box center [631, 553] width 136 height 24
click at [603, 615] on button "Continue" at bounding box center [608, 616] width 90 height 37
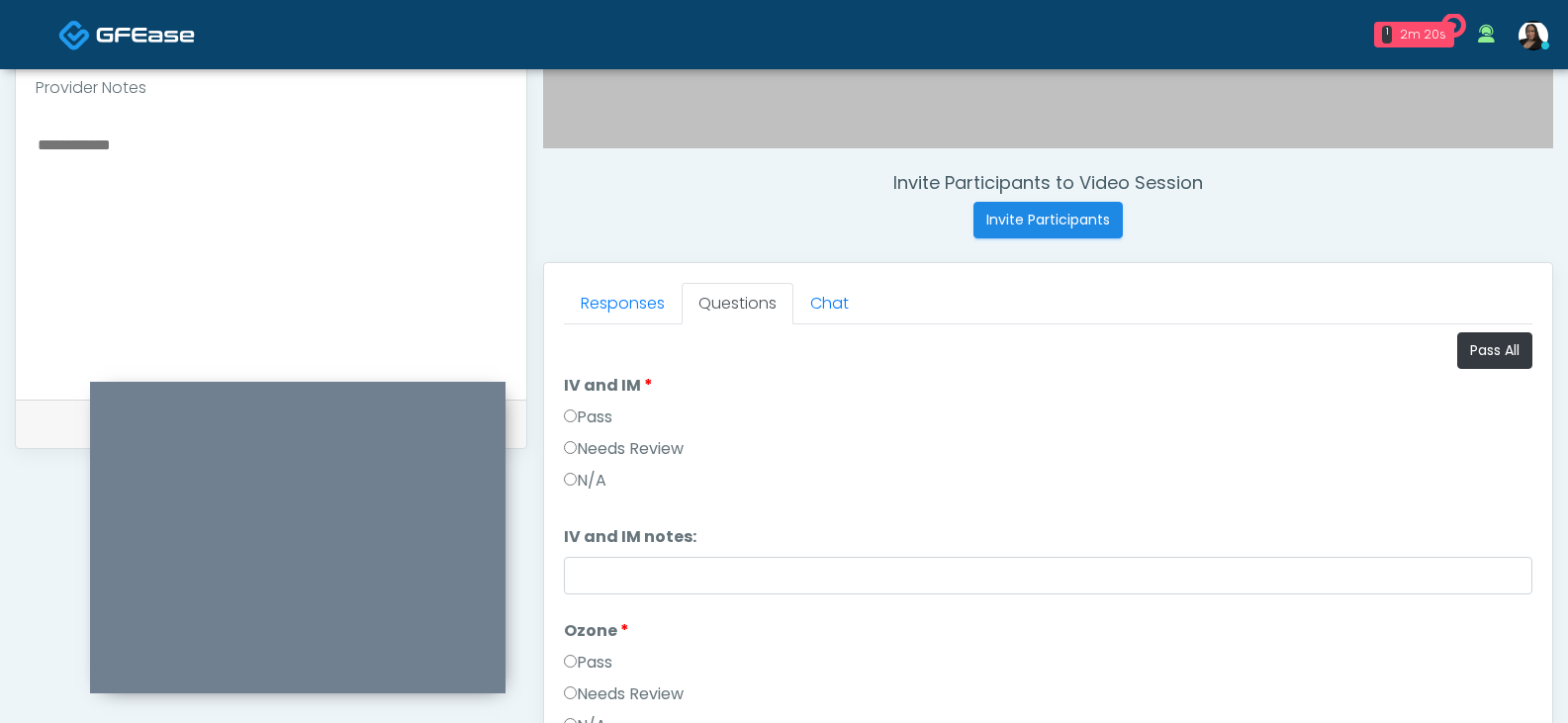
scroll to position [657, 0]
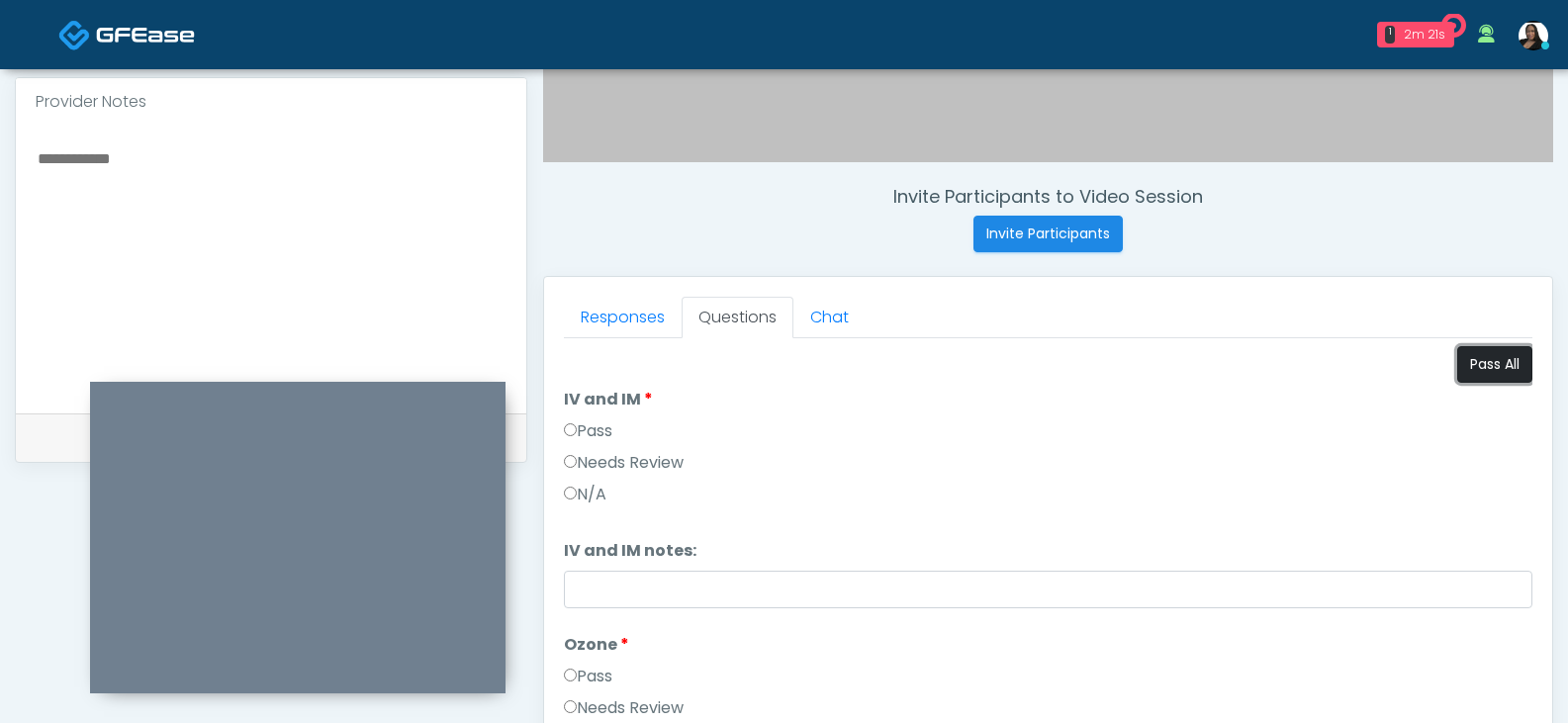
click at [1457, 368] on button "Pass All" at bounding box center [1495, 364] width 75 height 37
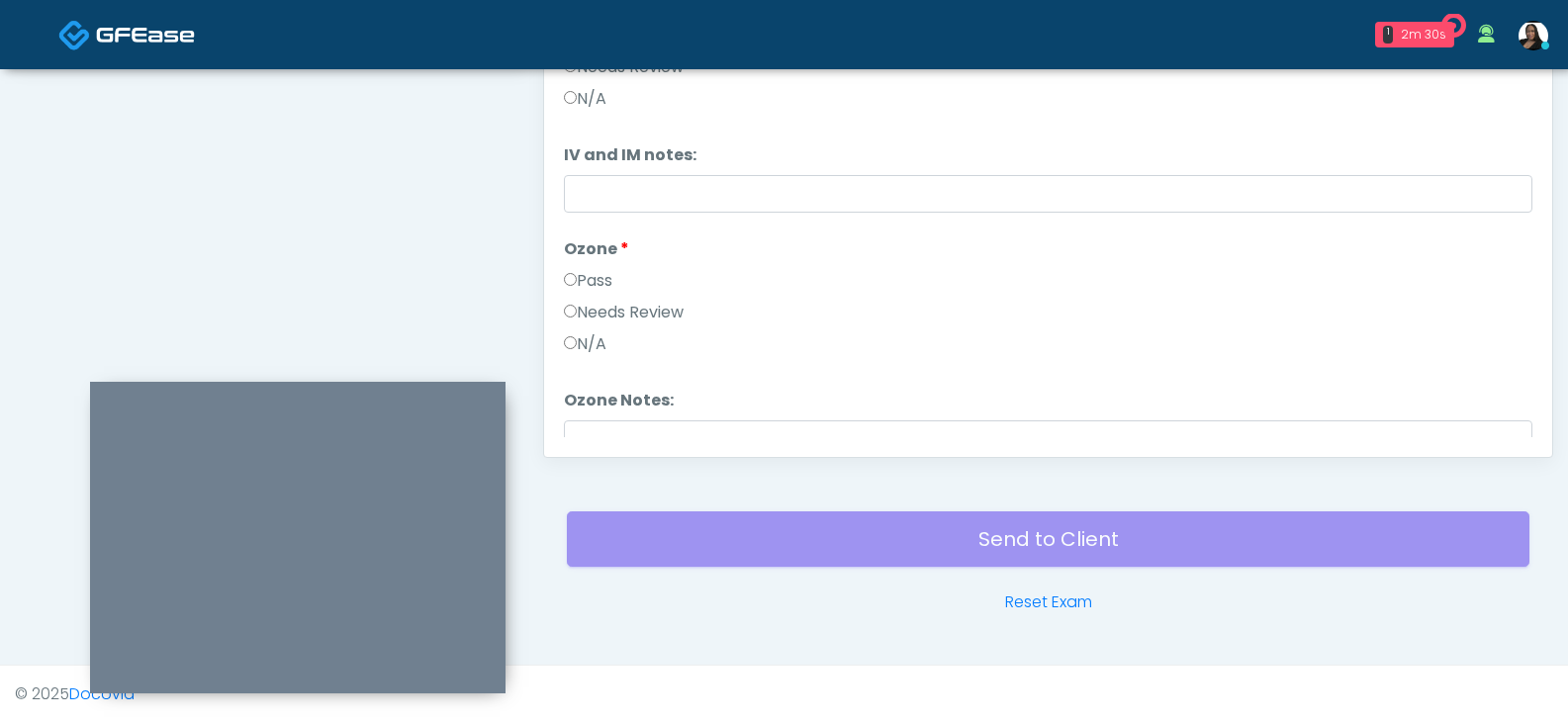
scroll to position [82, 0]
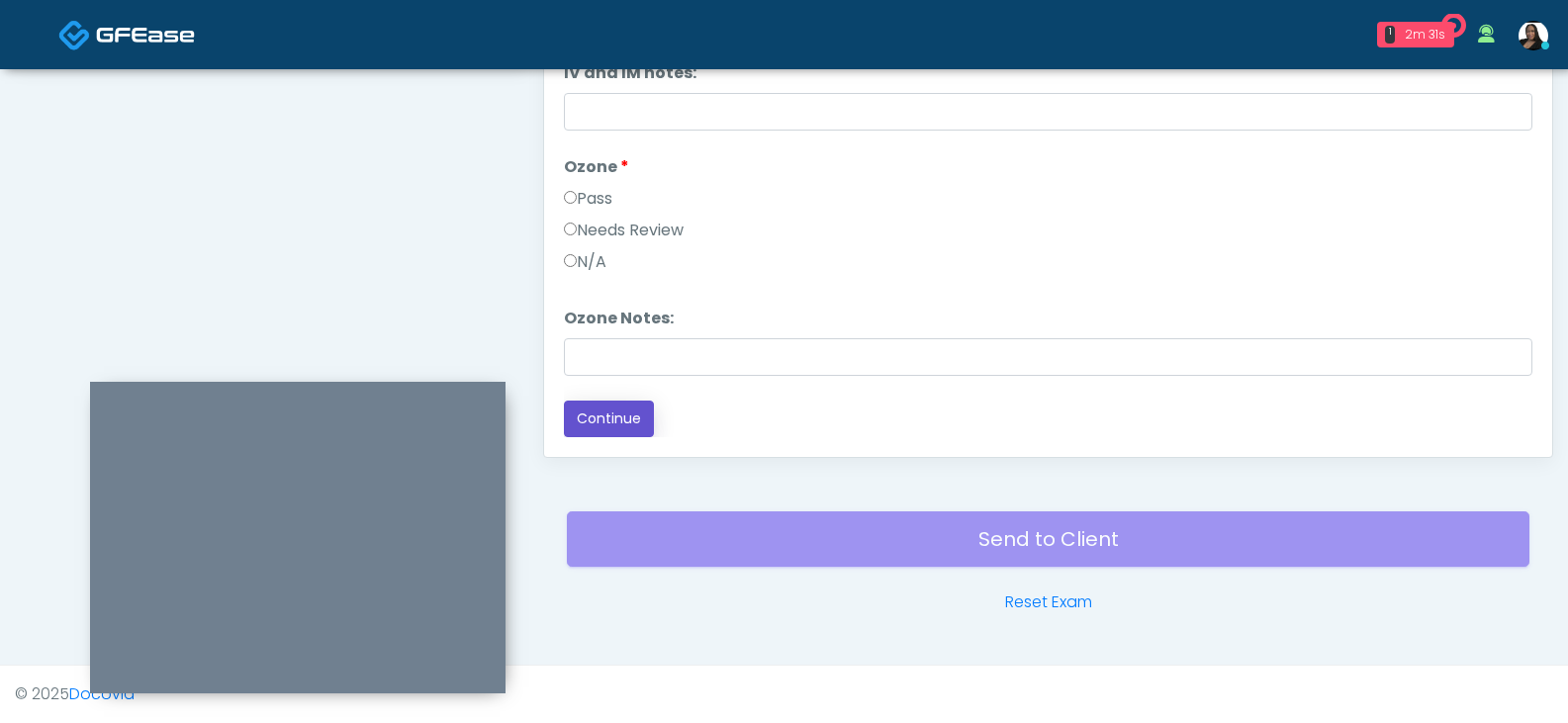
click at [615, 413] on button "Continue" at bounding box center [608, 419] width 90 height 37
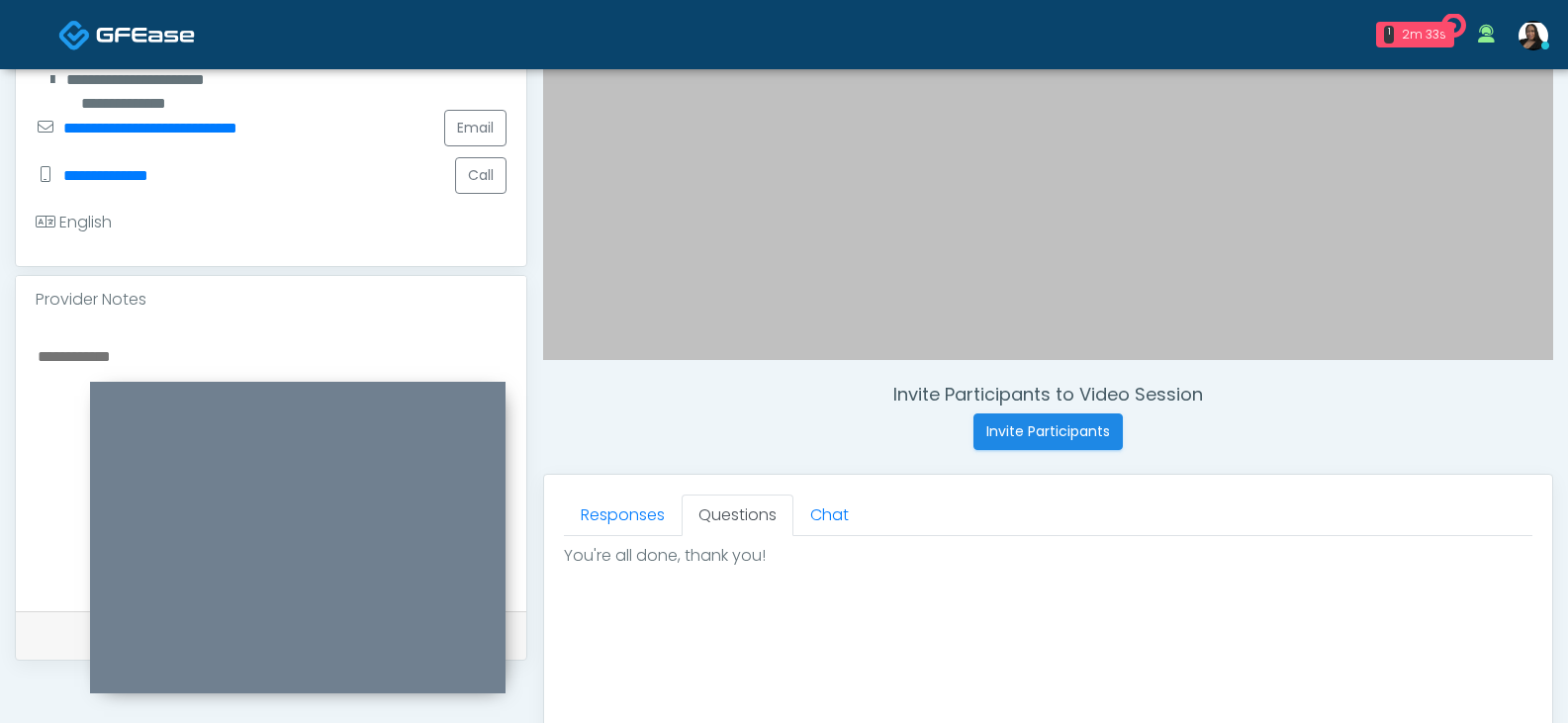
scroll to position [1089, 0]
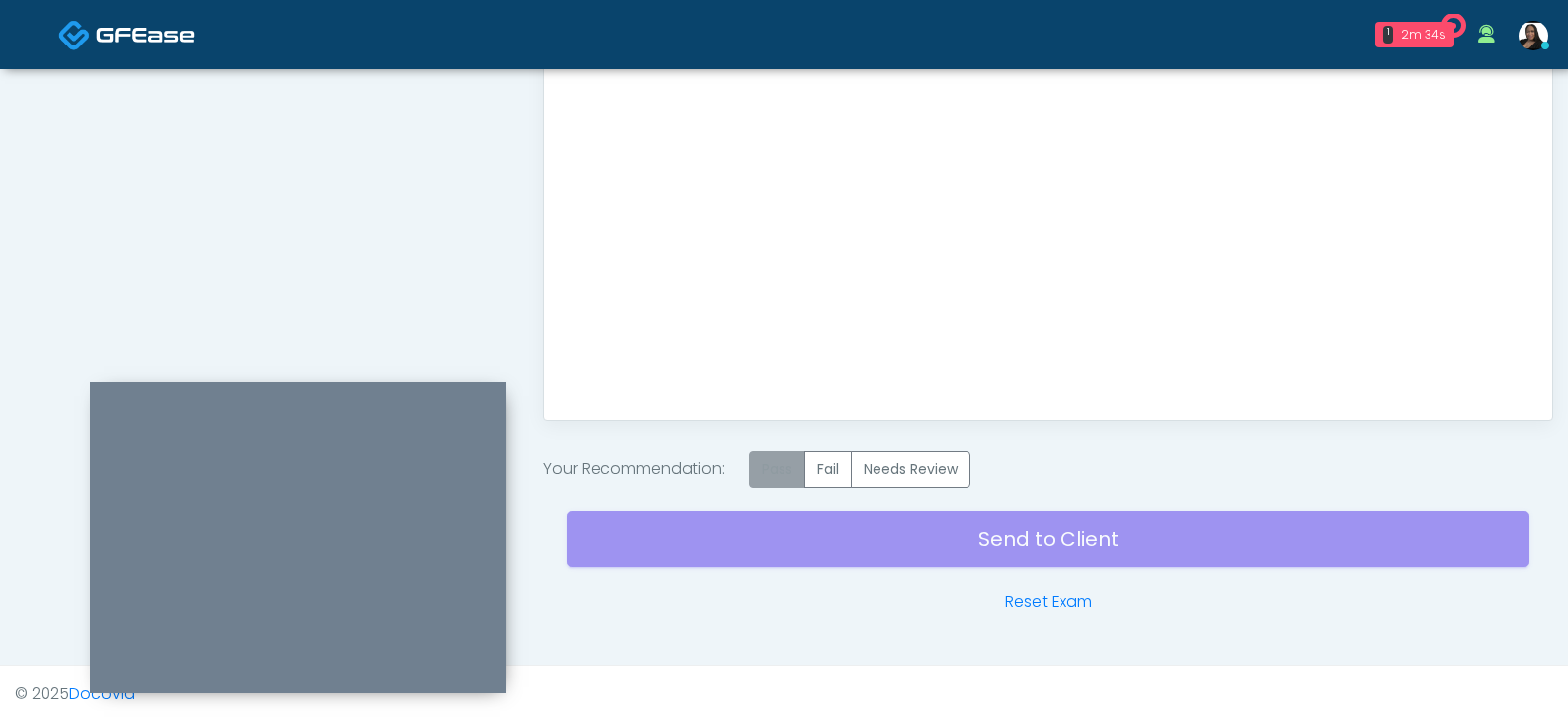
click at [791, 460] on label "Pass" at bounding box center [777, 469] width 57 height 37
click at [1055, 552] on div "Send to Client Reset Exam" at bounding box center [1048, 550] width 963 height 127
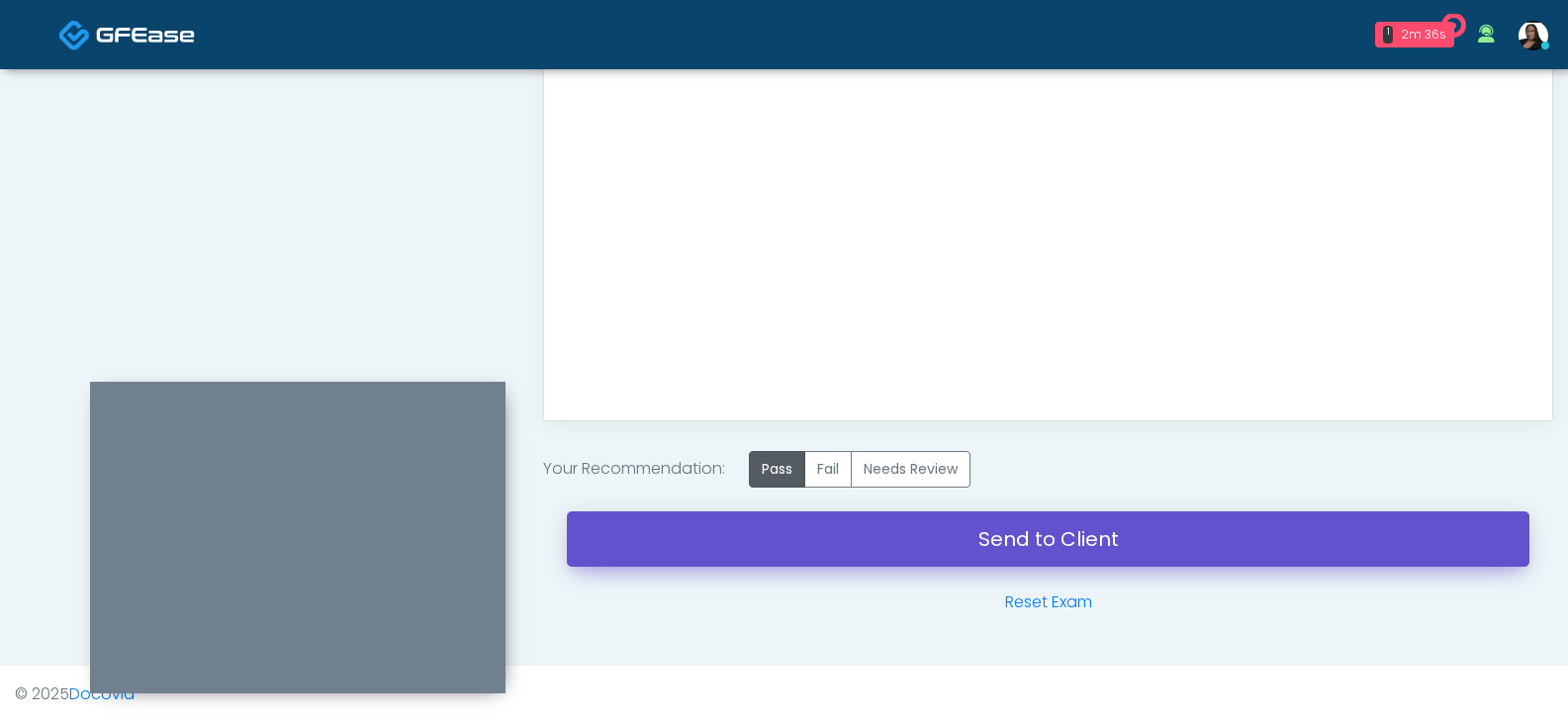
click at [1060, 530] on link "Send to Client" at bounding box center [1048, 539] width 963 height 56
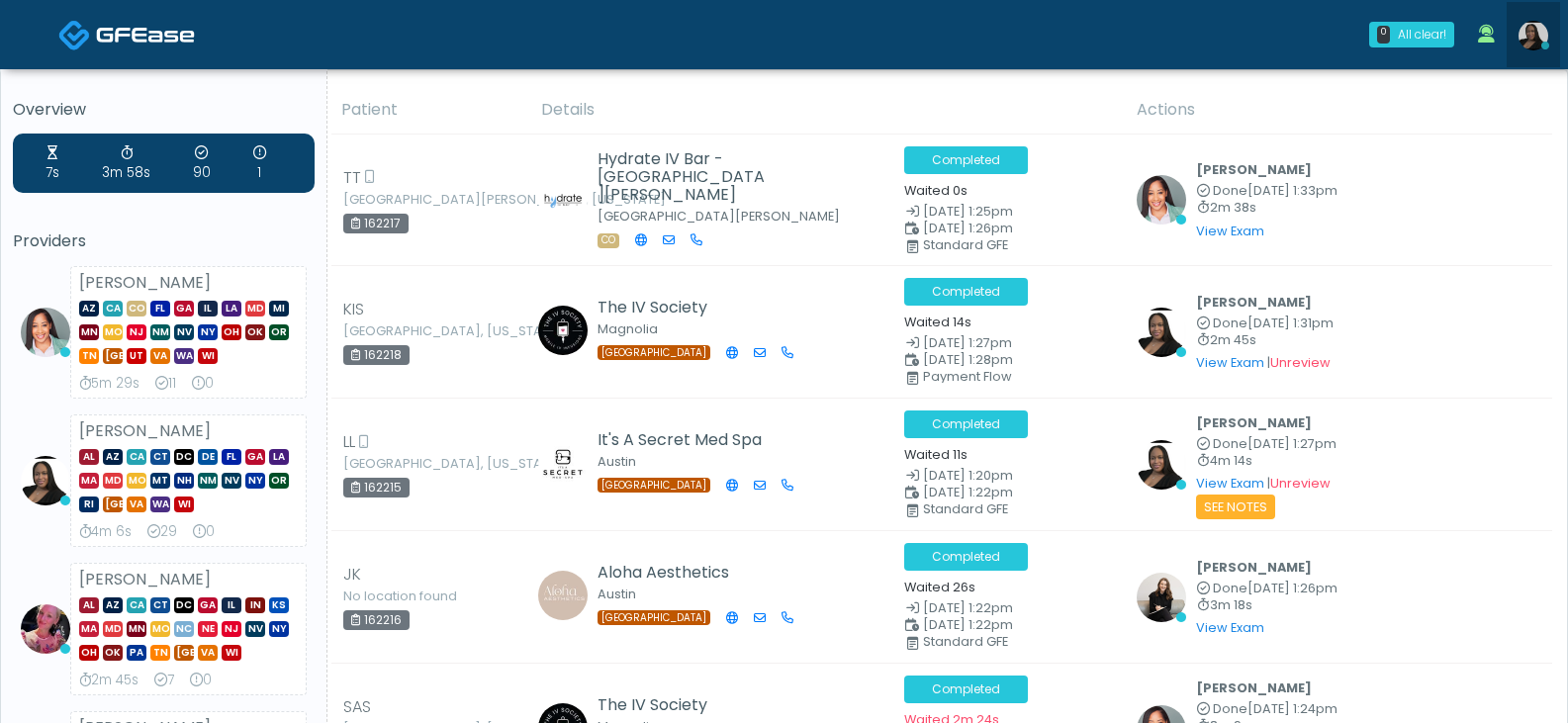
click at [1534, 35] on img at bounding box center [1533, 36] width 30 height 30
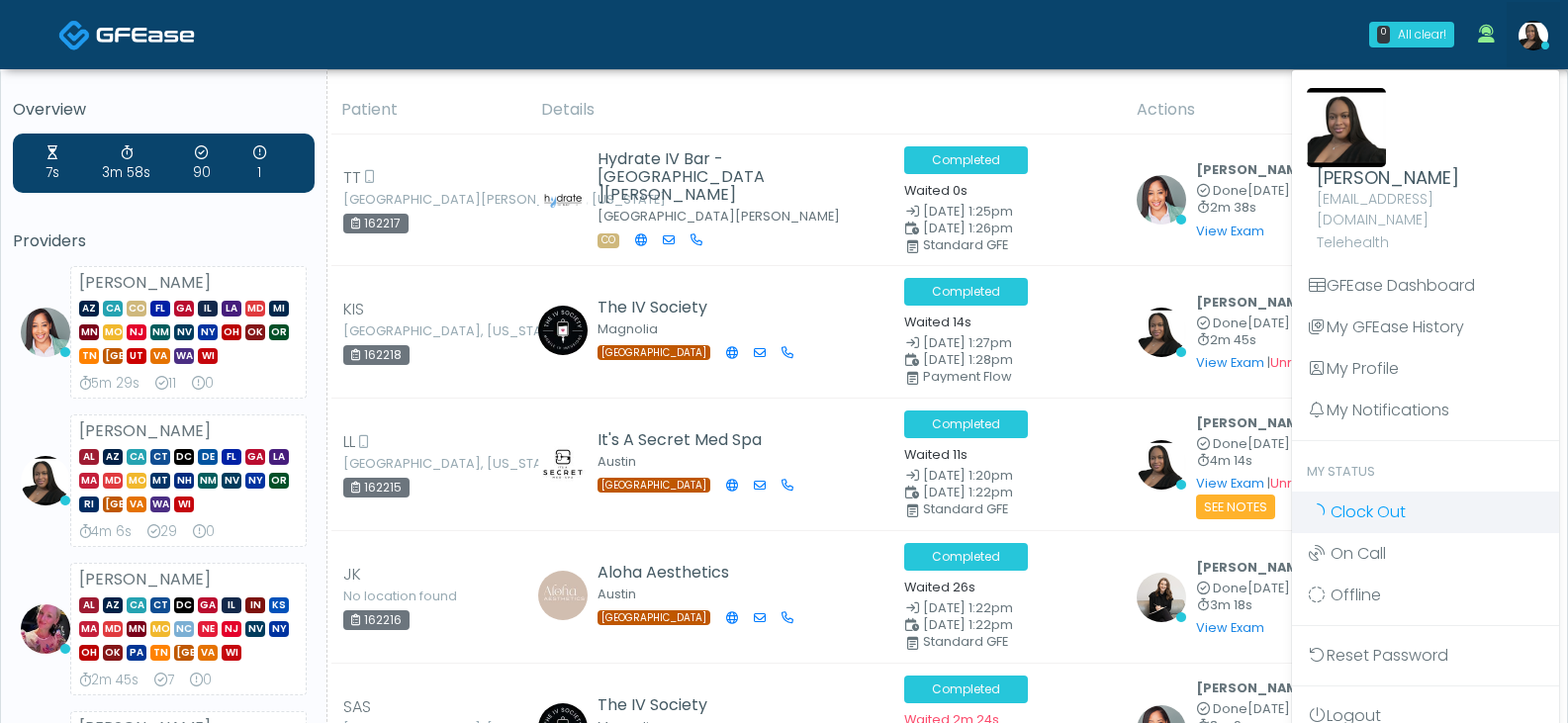
click at [1356, 500] on span "Clock Out" at bounding box center [1369, 511] width 75 height 23
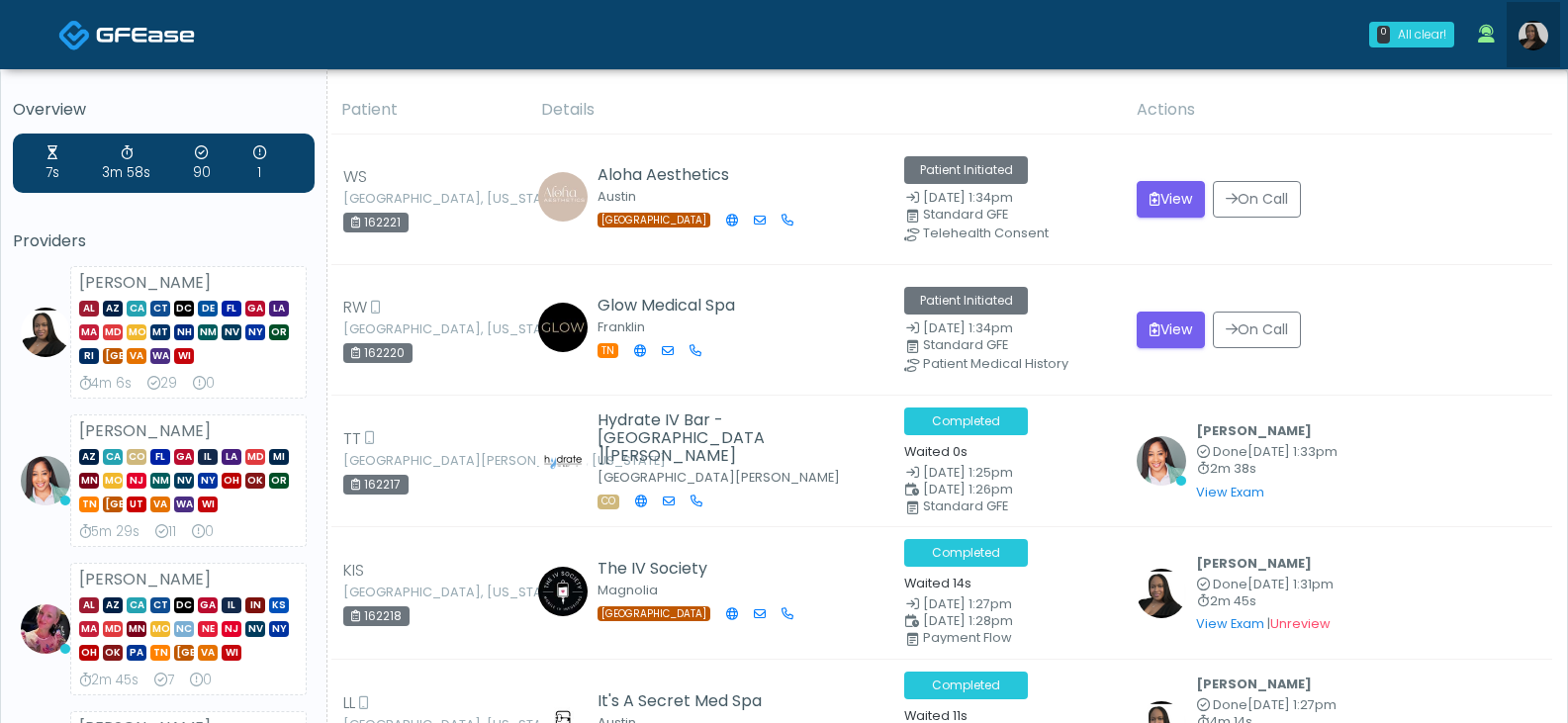
click at [1532, 38] on img at bounding box center [1533, 36] width 30 height 30
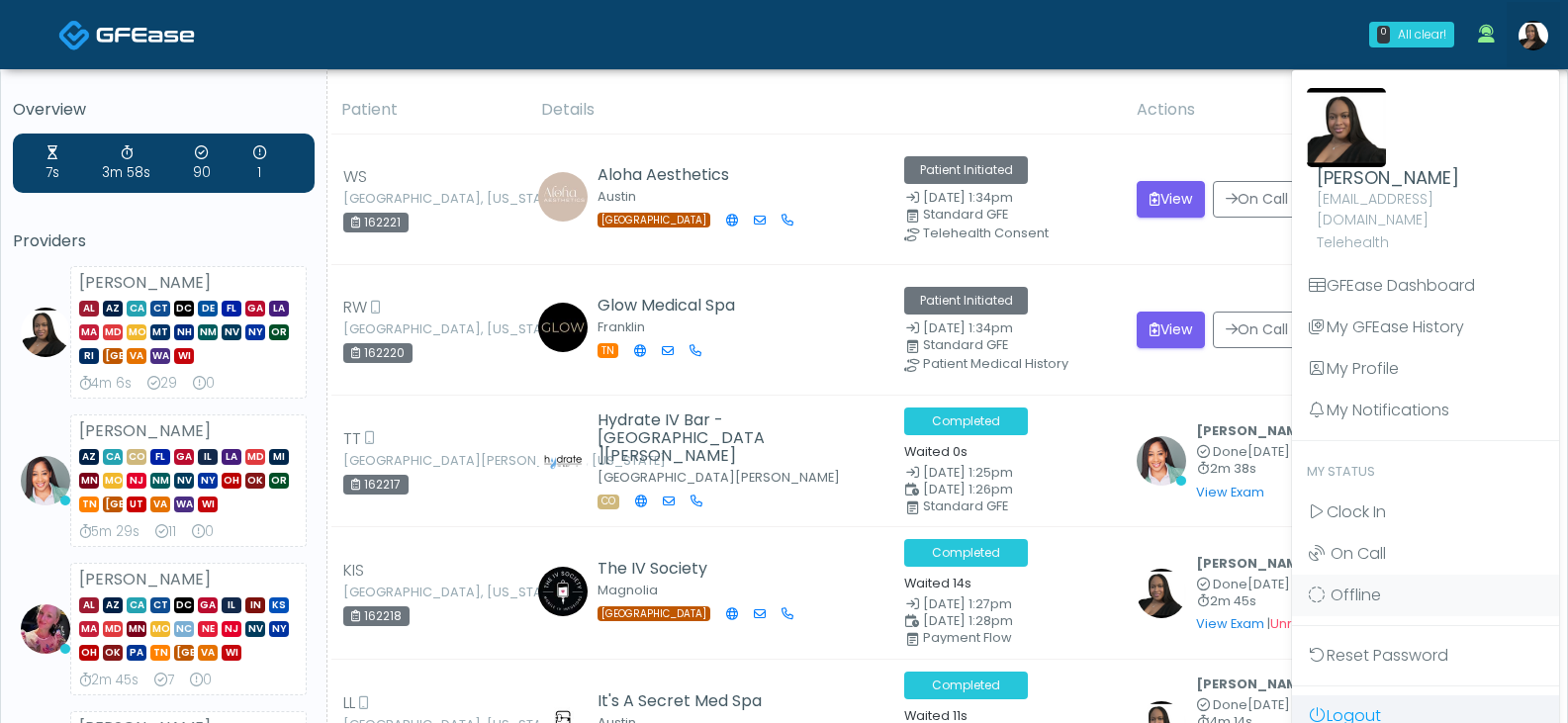
click at [1353, 695] on link "Logout" at bounding box center [1425, 716] width 267 height 42
